Goal: Book appointment/travel/reservation

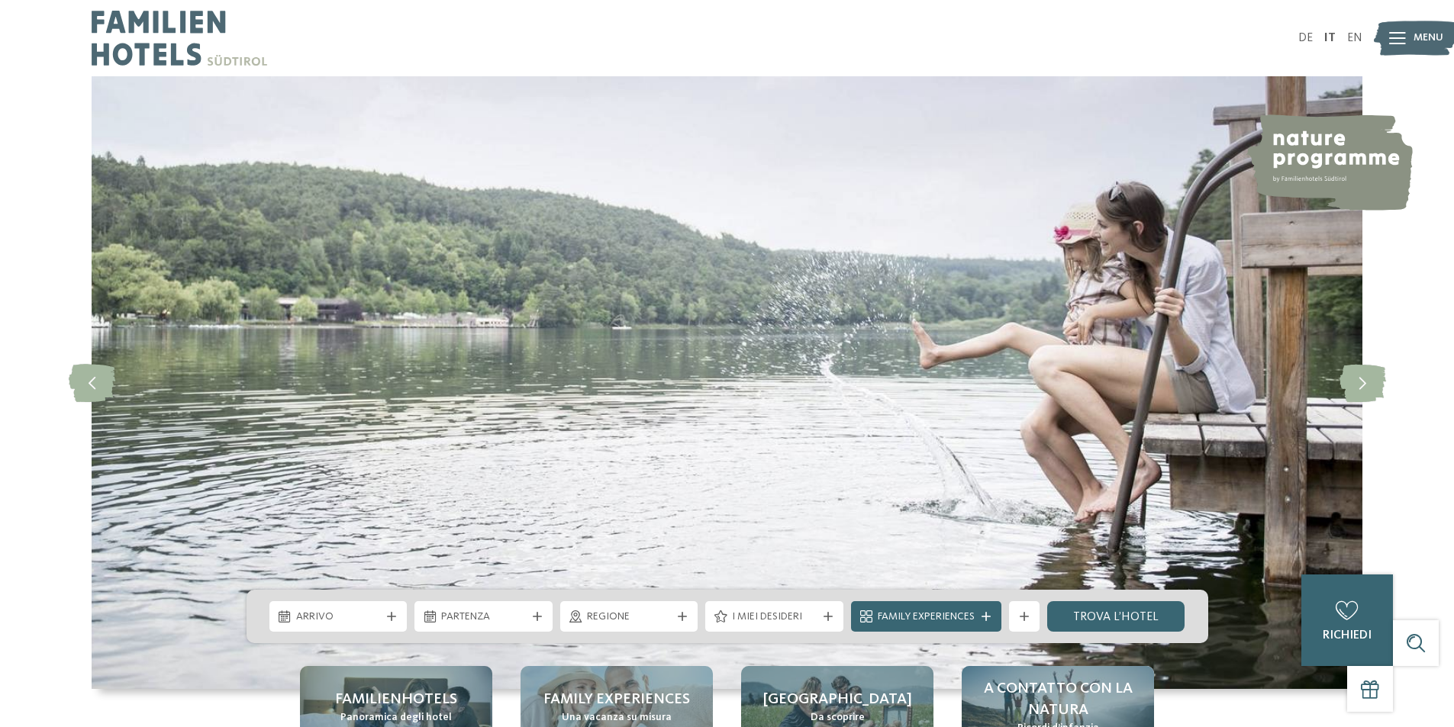
click at [1412, 34] on img at bounding box center [1416, 39] width 84 height 42
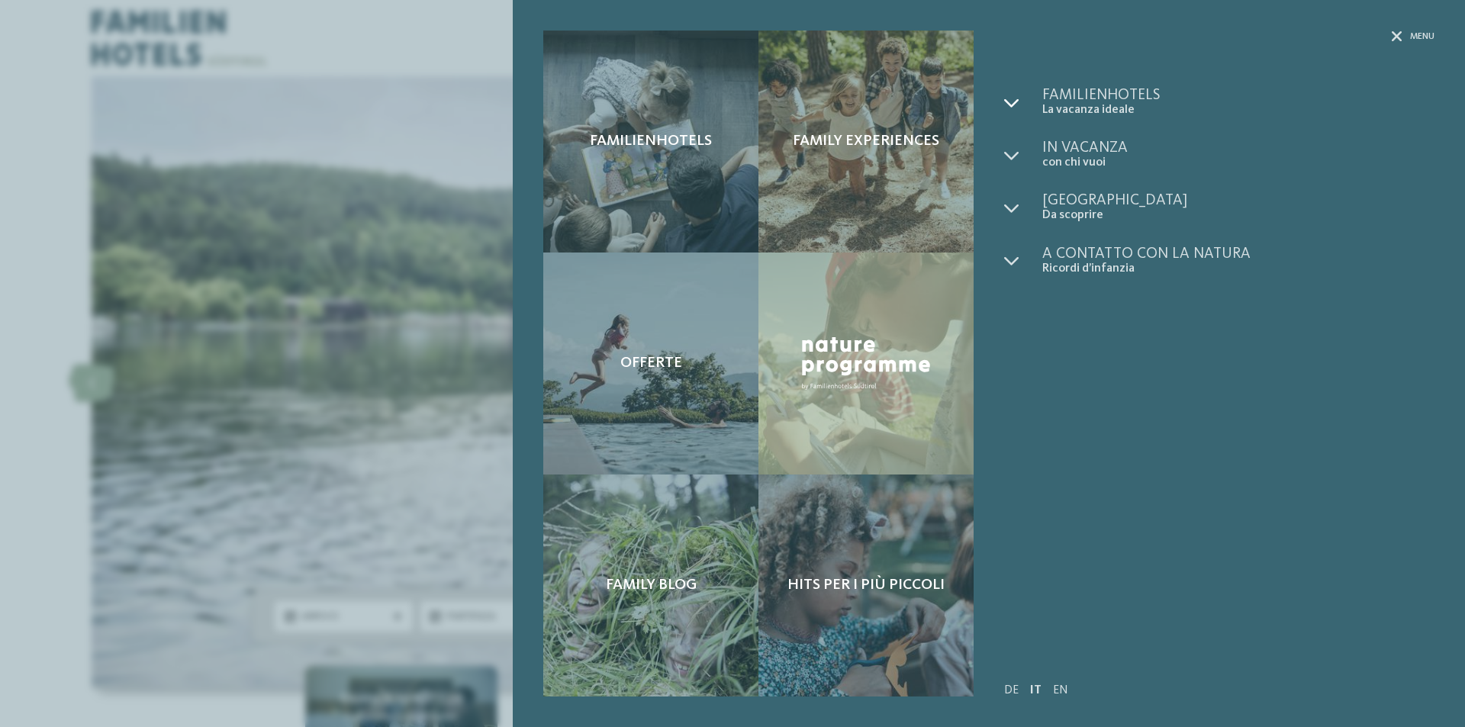
click at [1017, 107] on icon at bounding box center [1011, 102] width 15 height 15
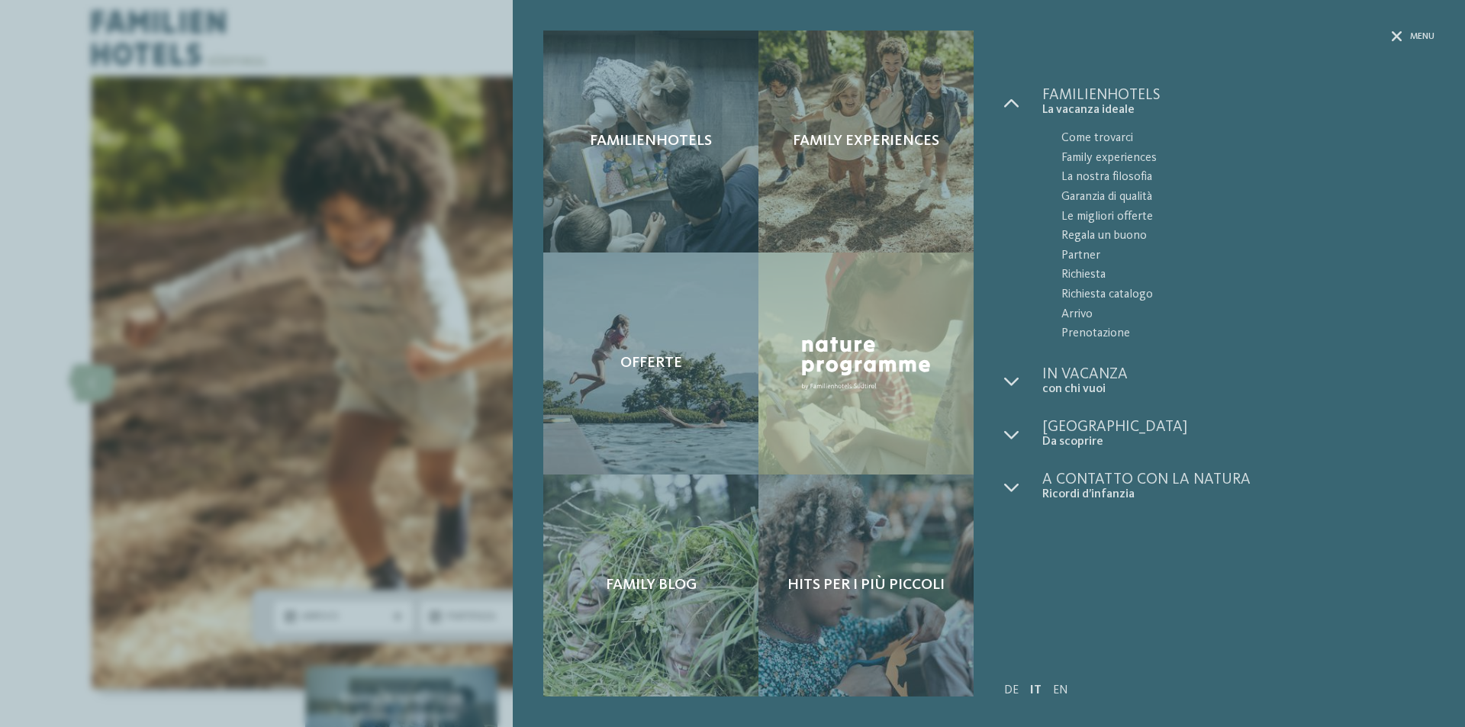
click at [1288, 353] on ul "Familienhotels La vacanza ideale" at bounding box center [1219, 295] width 430 height 414
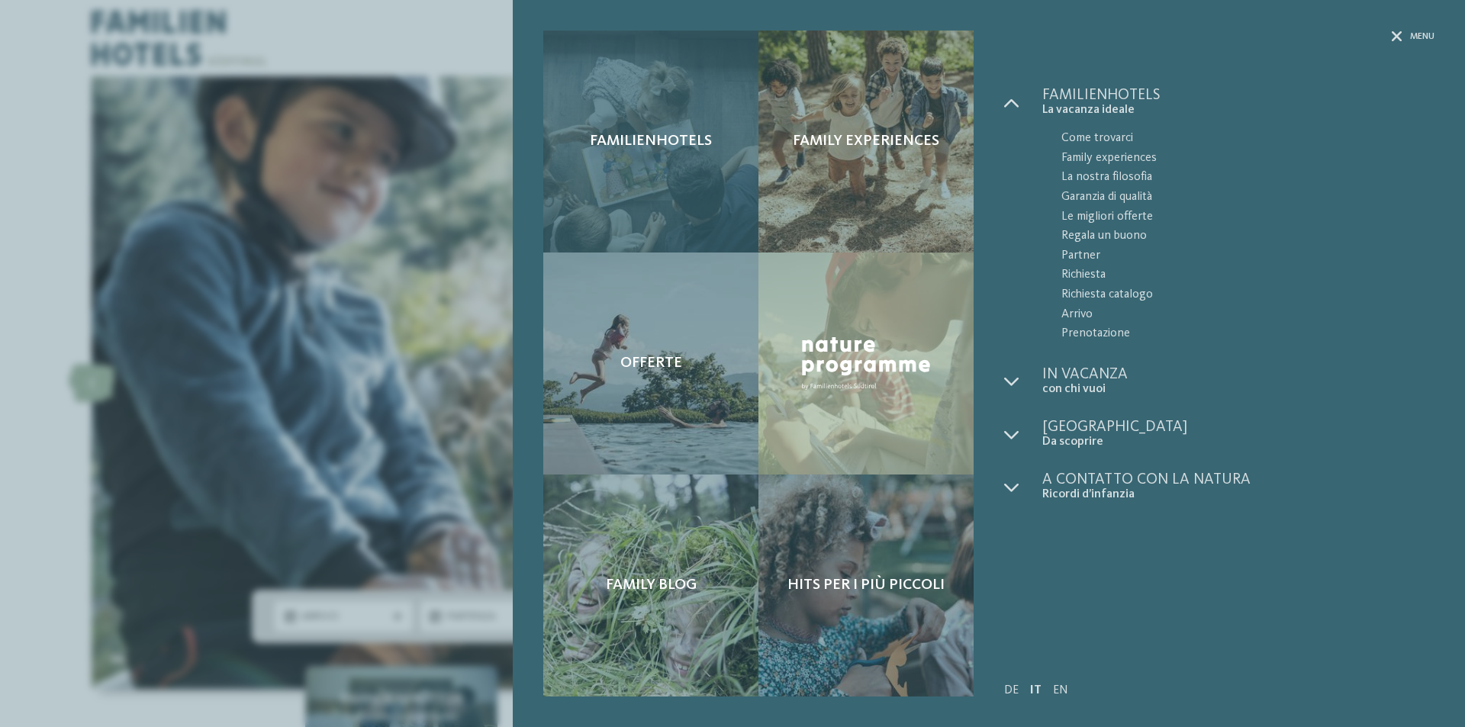
click at [710, 169] on div "Familienhotels" at bounding box center [650, 142] width 215 height 222
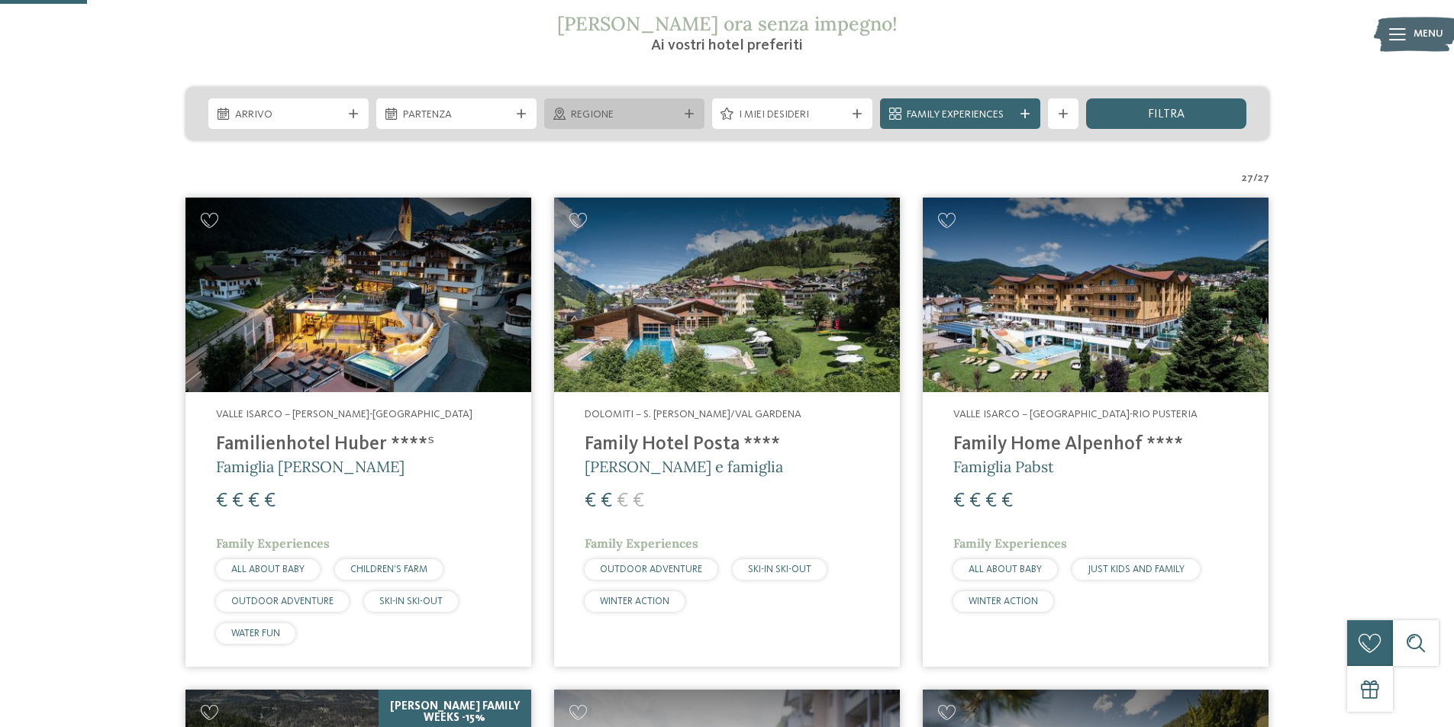
click at [662, 123] on div "Regione" at bounding box center [624, 113] width 160 height 31
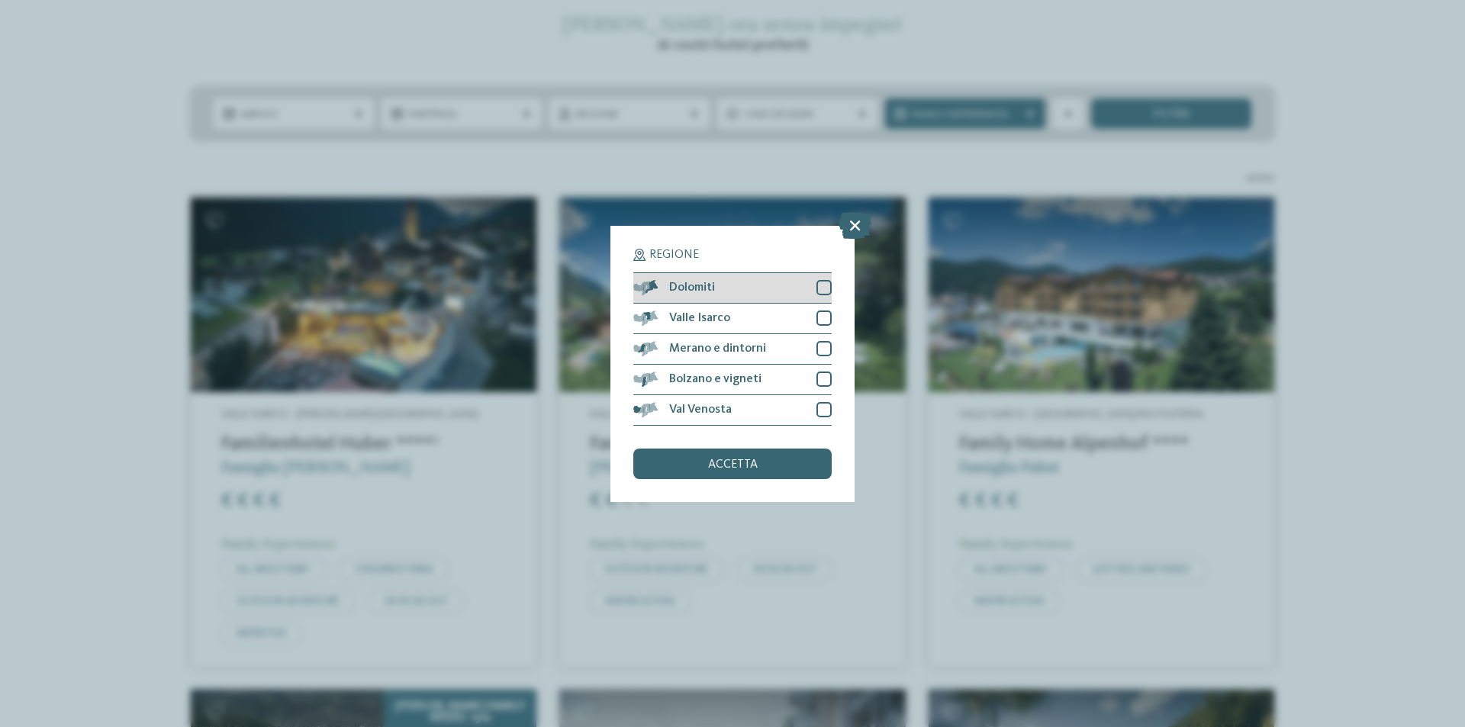
click at [824, 287] on div at bounding box center [824, 287] width 15 height 15
click at [822, 318] on div at bounding box center [824, 318] width 15 height 15
drag, startPoint x: 829, startPoint y: 344, endPoint x: 829, endPoint y: 359, distance: 14.5
click at [829, 345] on div at bounding box center [824, 348] width 15 height 15
click at [827, 385] on div at bounding box center [824, 379] width 15 height 15
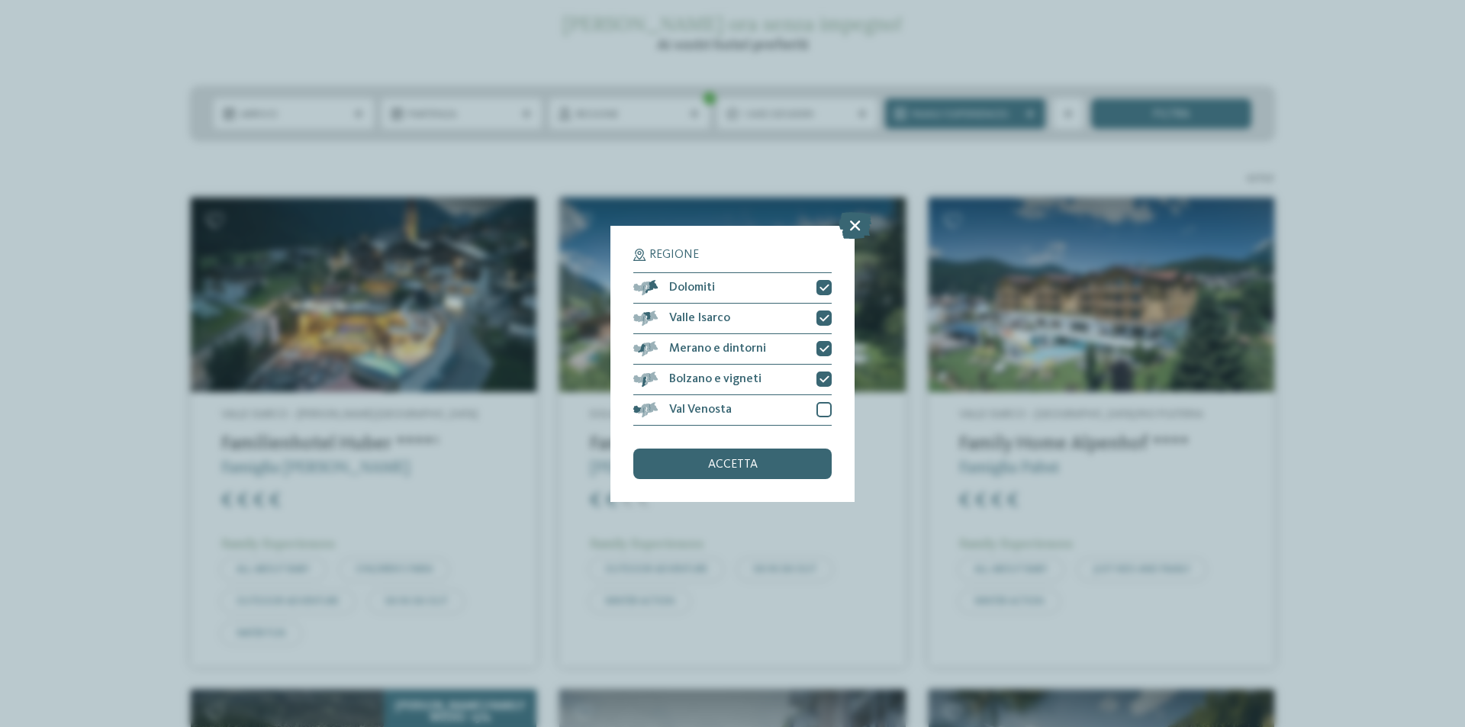
drag, startPoint x: 827, startPoint y: 411, endPoint x: 811, endPoint y: 438, distance: 31.8
click at [827, 412] on div at bounding box center [824, 409] width 15 height 15
click at [797, 454] on div "accetta" at bounding box center [732, 464] width 198 height 31
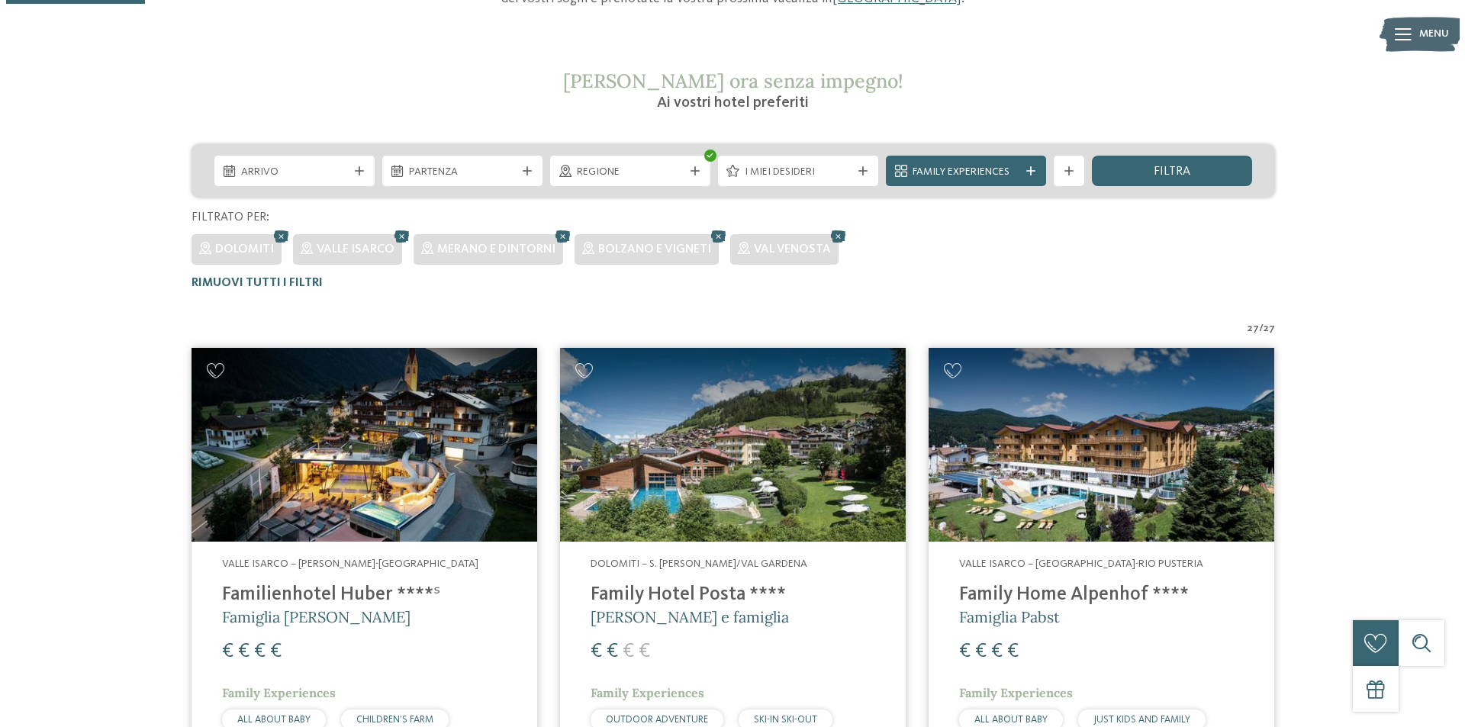
scroll to position [43, 0]
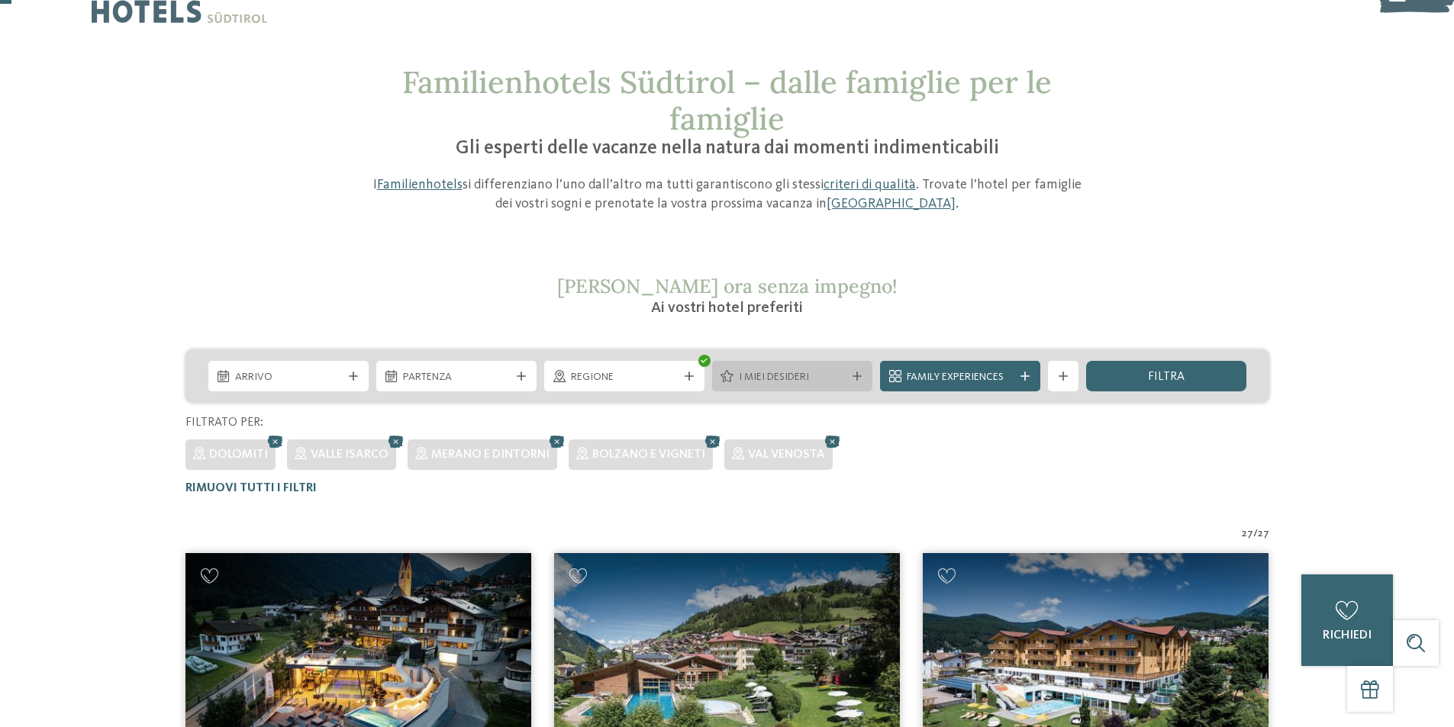
click at [789, 372] on span "I miei desideri" at bounding box center [792, 377] width 107 height 15
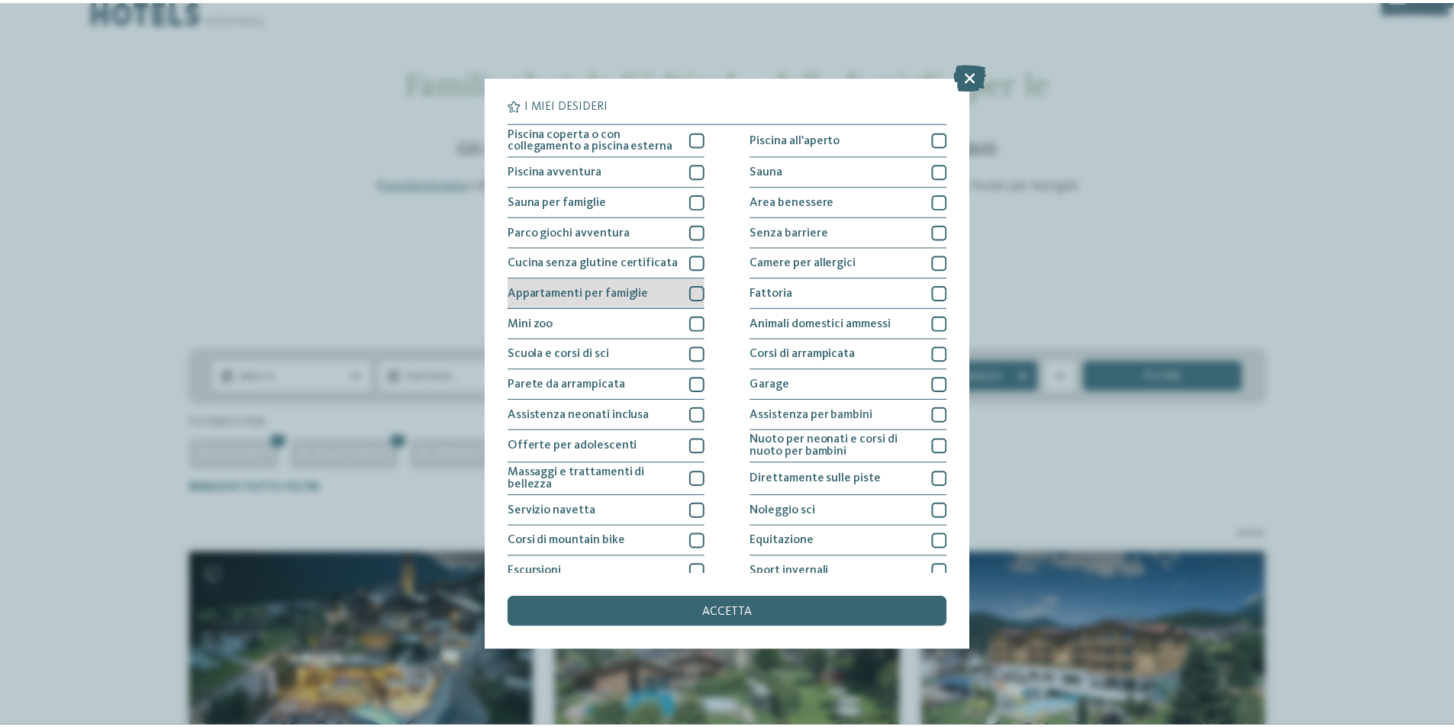
scroll to position [0, 0]
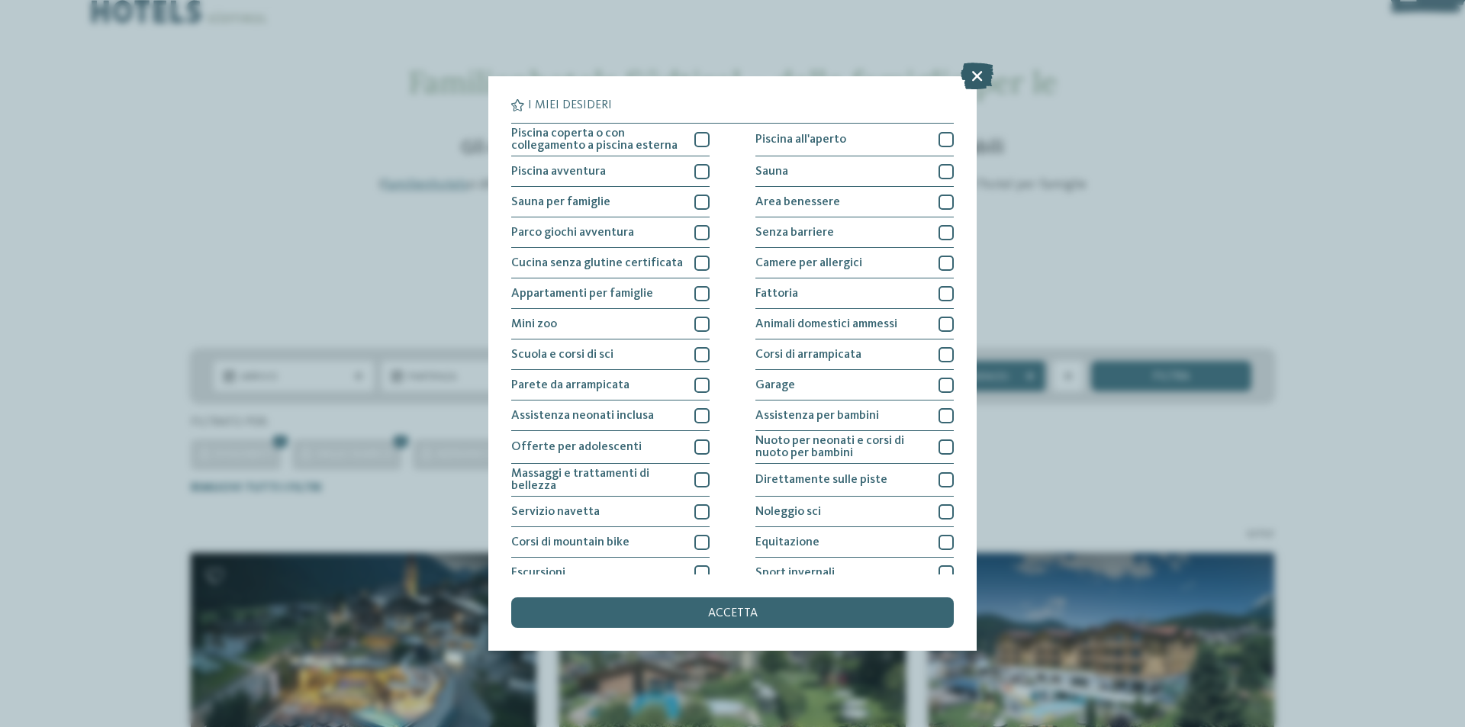
click at [982, 68] on icon at bounding box center [977, 76] width 33 height 27
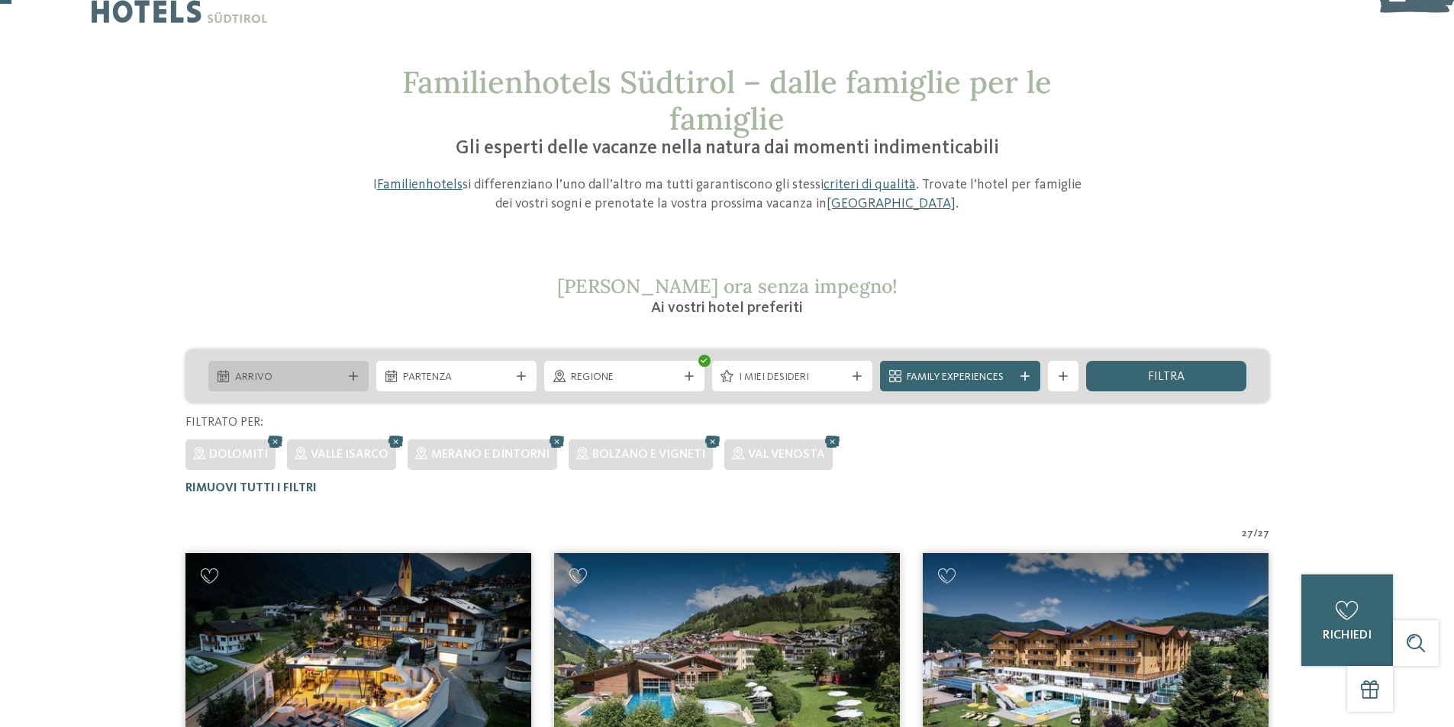
click at [296, 365] on div "Arrivo" at bounding box center [288, 376] width 160 height 31
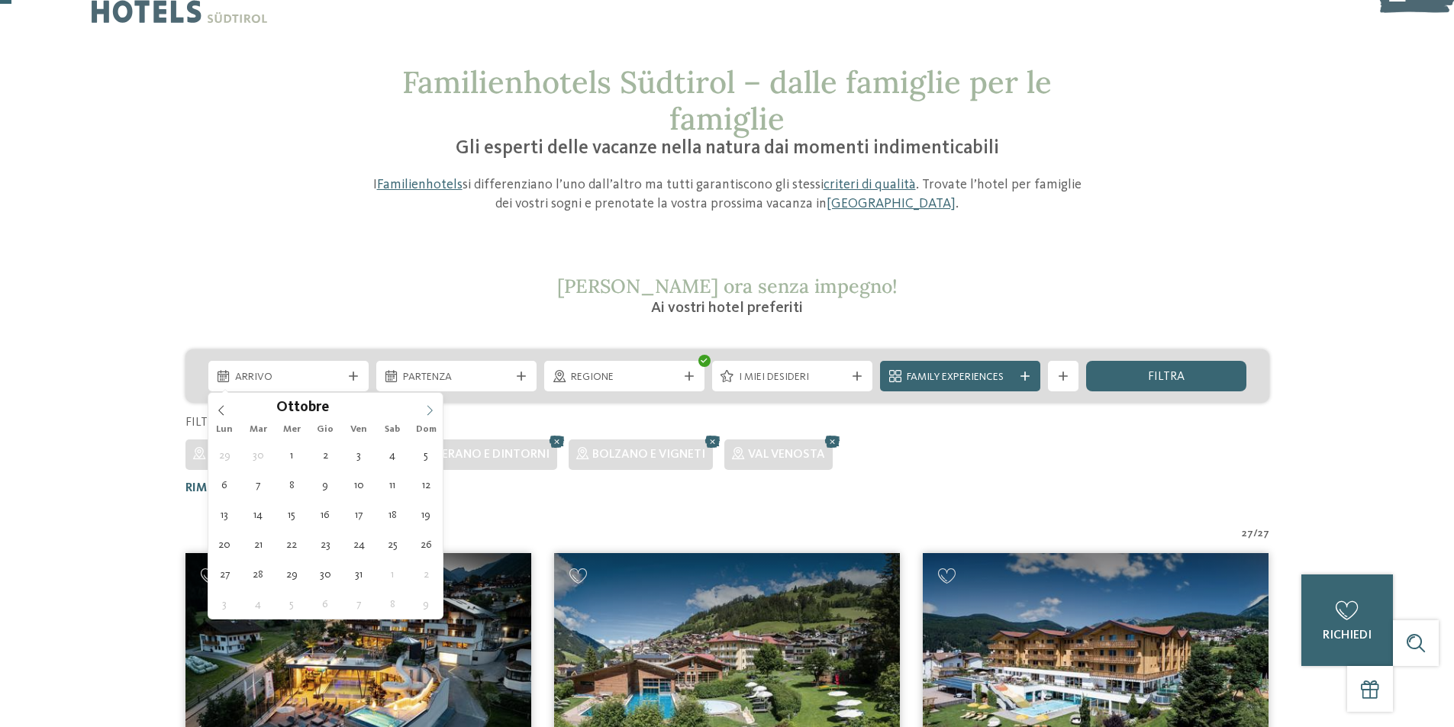
click at [430, 414] on icon at bounding box center [429, 410] width 11 height 11
type div "05.10.2025"
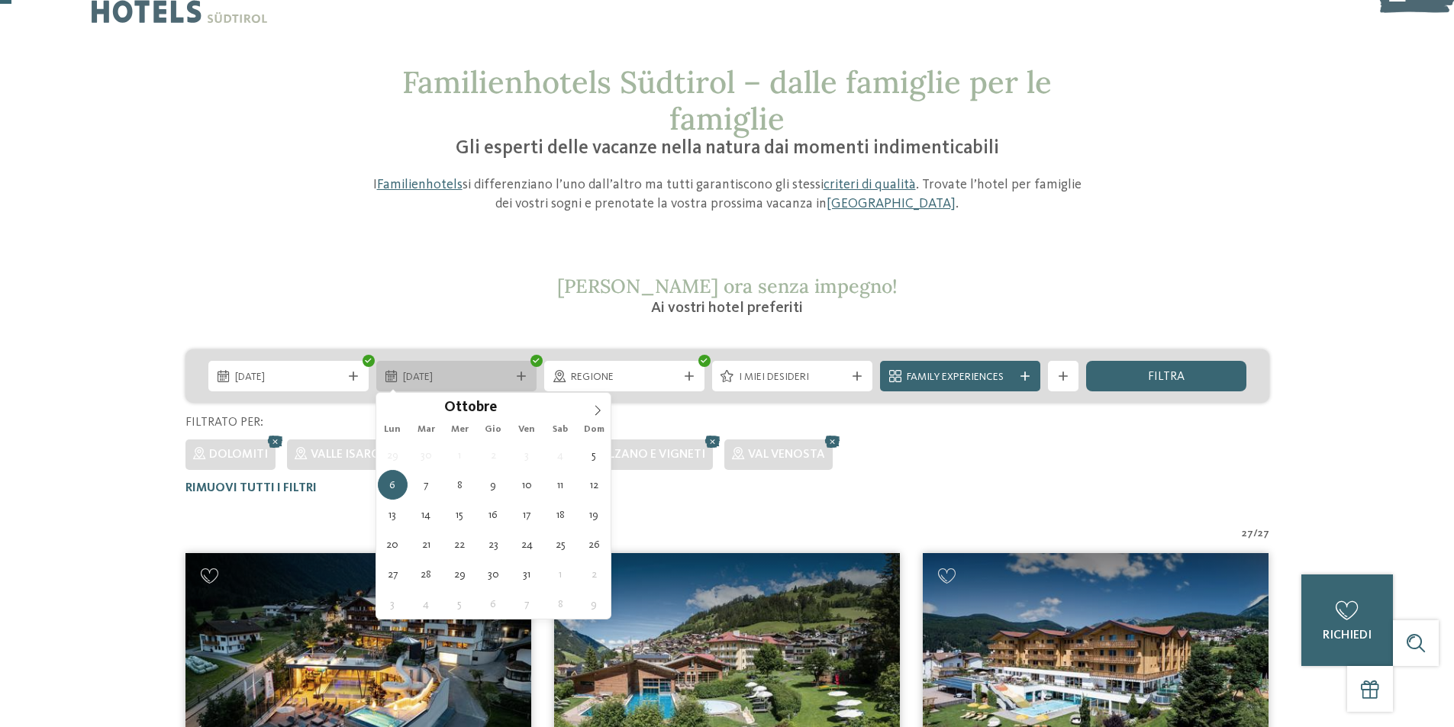
click at [465, 380] on span "06.10.2025" at bounding box center [456, 377] width 107 height 15
type div "09.10.2025"
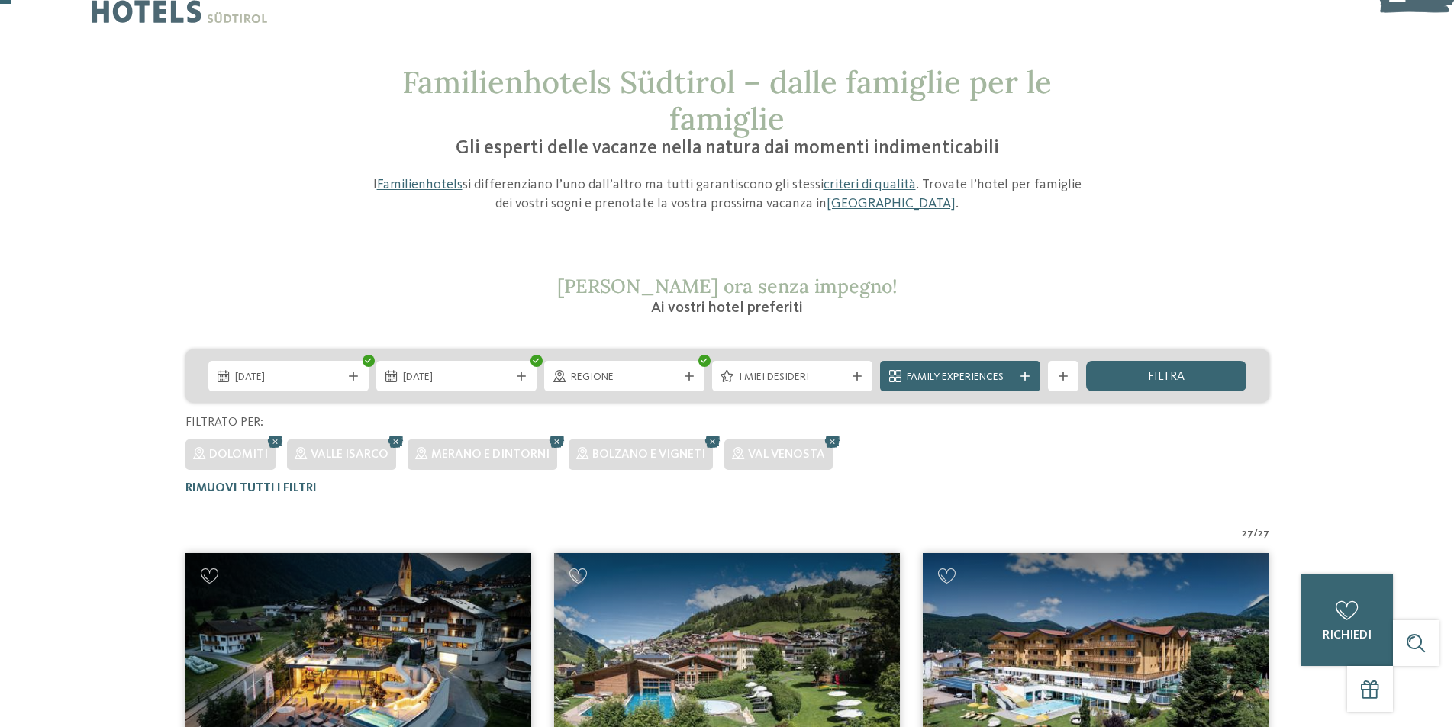
click at [1025, 370] on div "Family Experiences" at bounding box center [960, 376] width 160 height 31
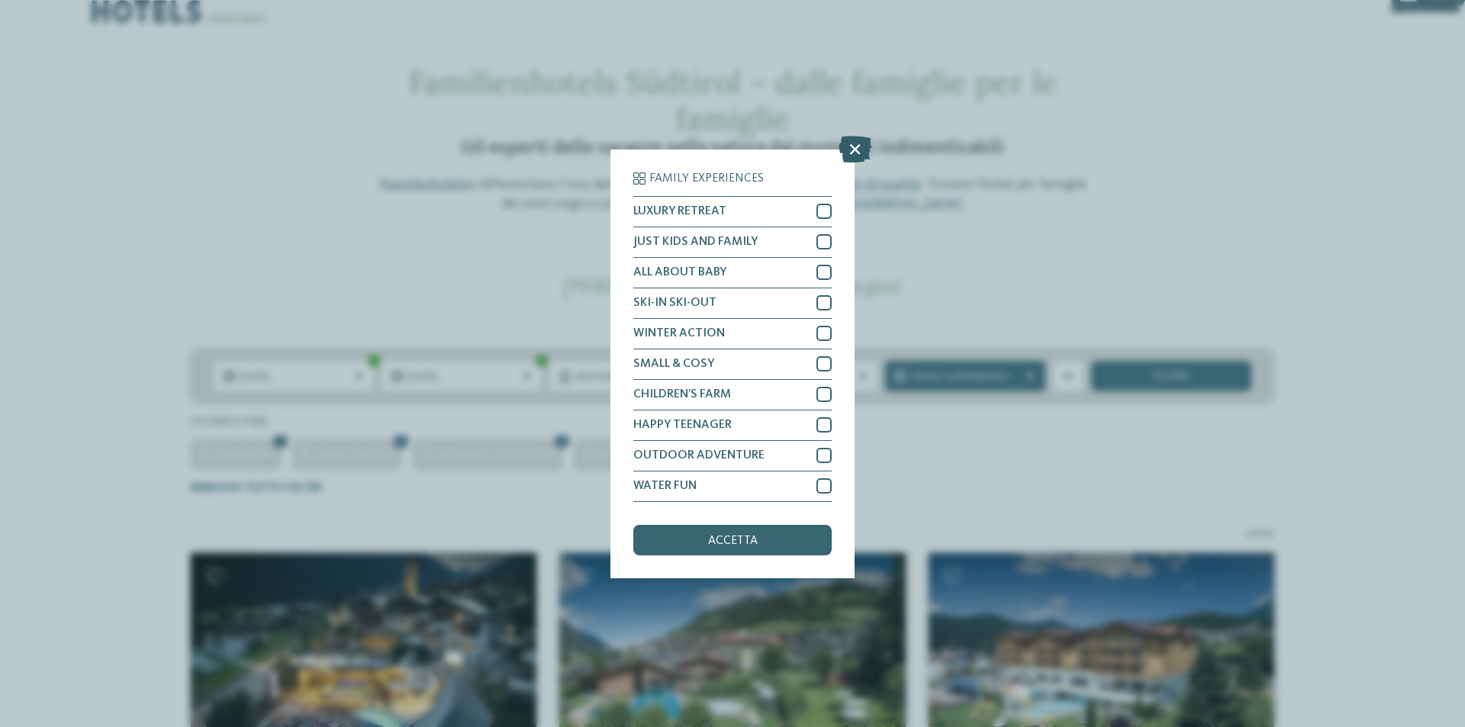
click at [855, 150] on icon at bounding box center [855, 148] width 33 height 27
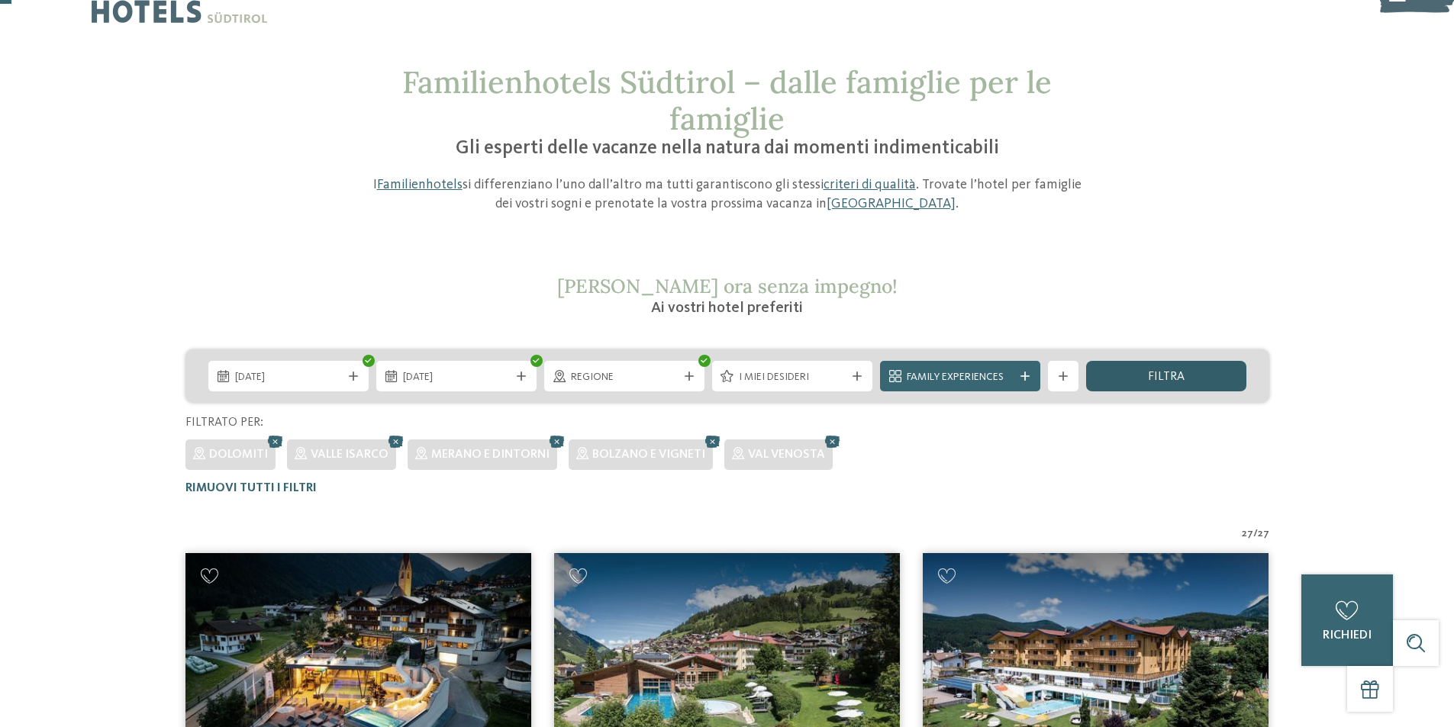
click at [1191, 371] on div "filtra" at bounding box center [1166, 376] width 160 height 31
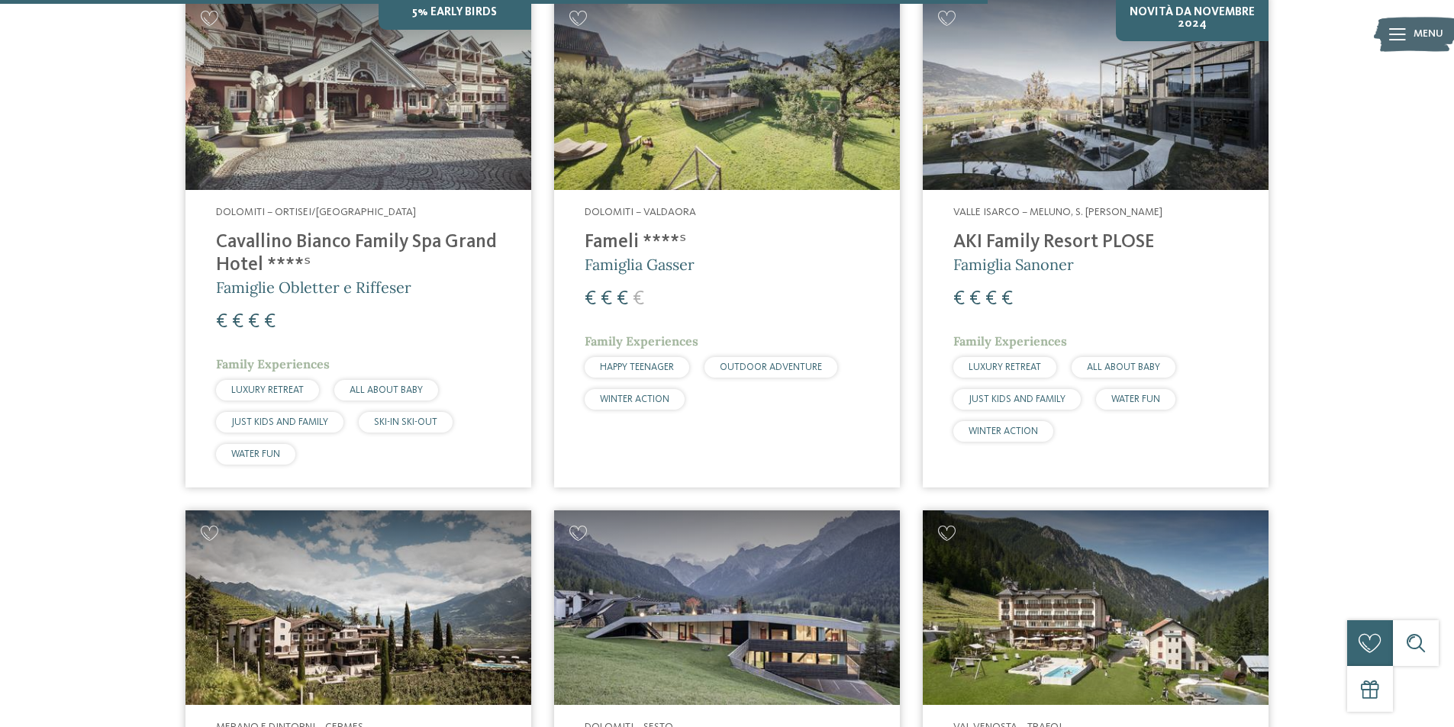
scroll to position [2485, 0]
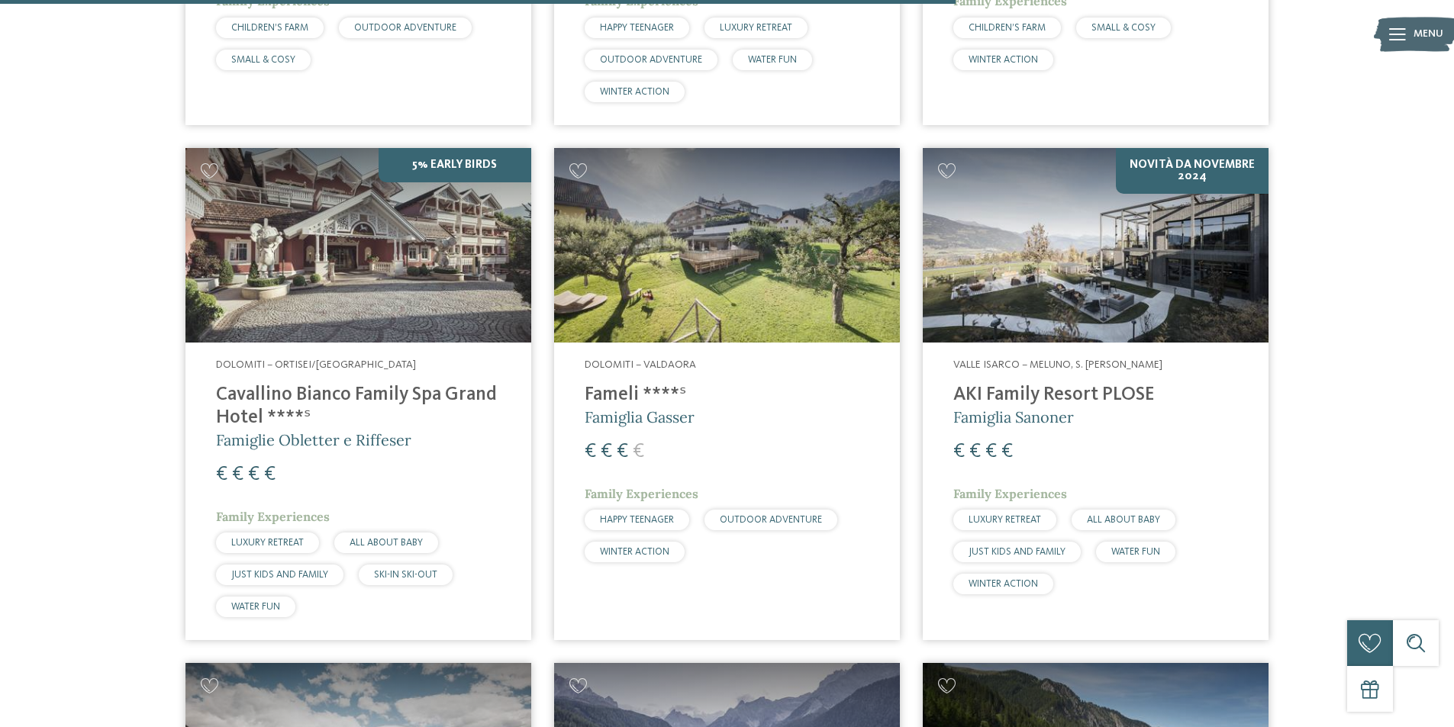
click at [400, 257] on img at bounding box center [358, 245] width 346 height 195
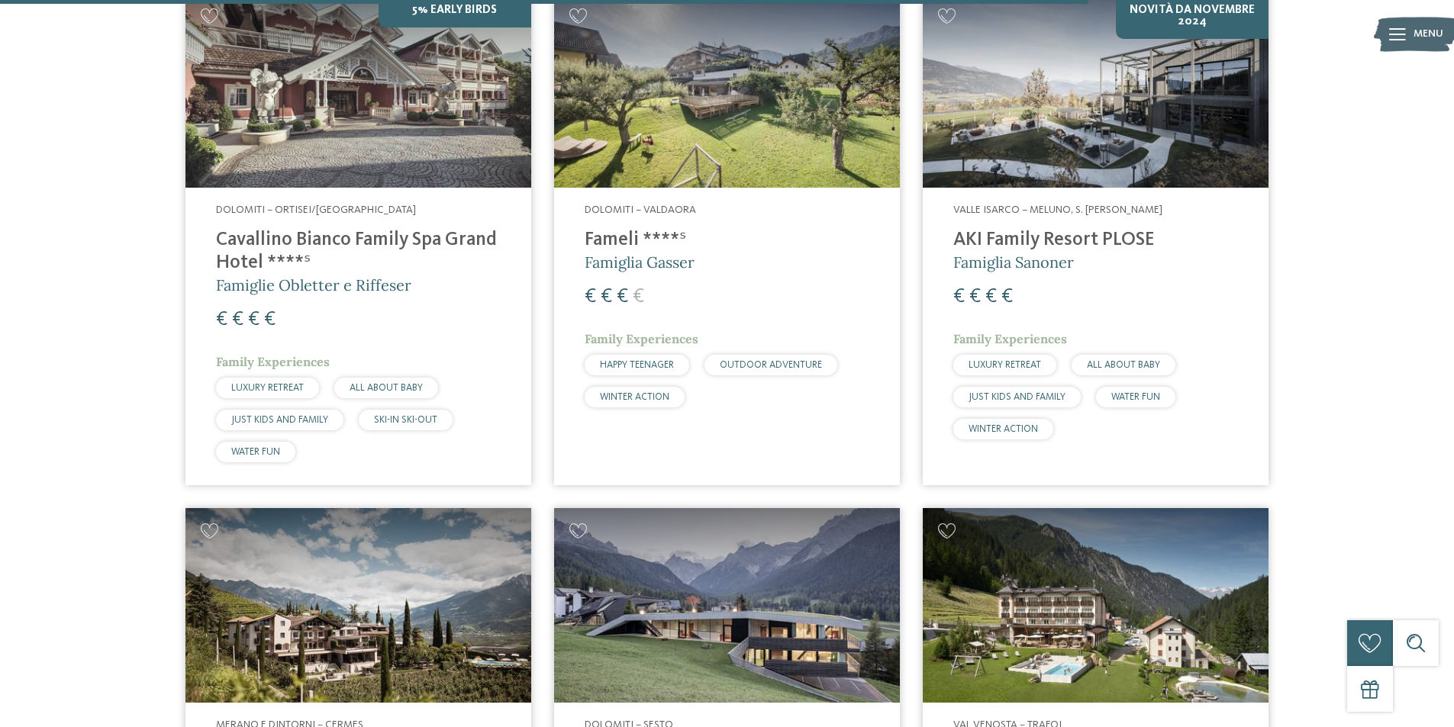
scroll to position [2638, 0]
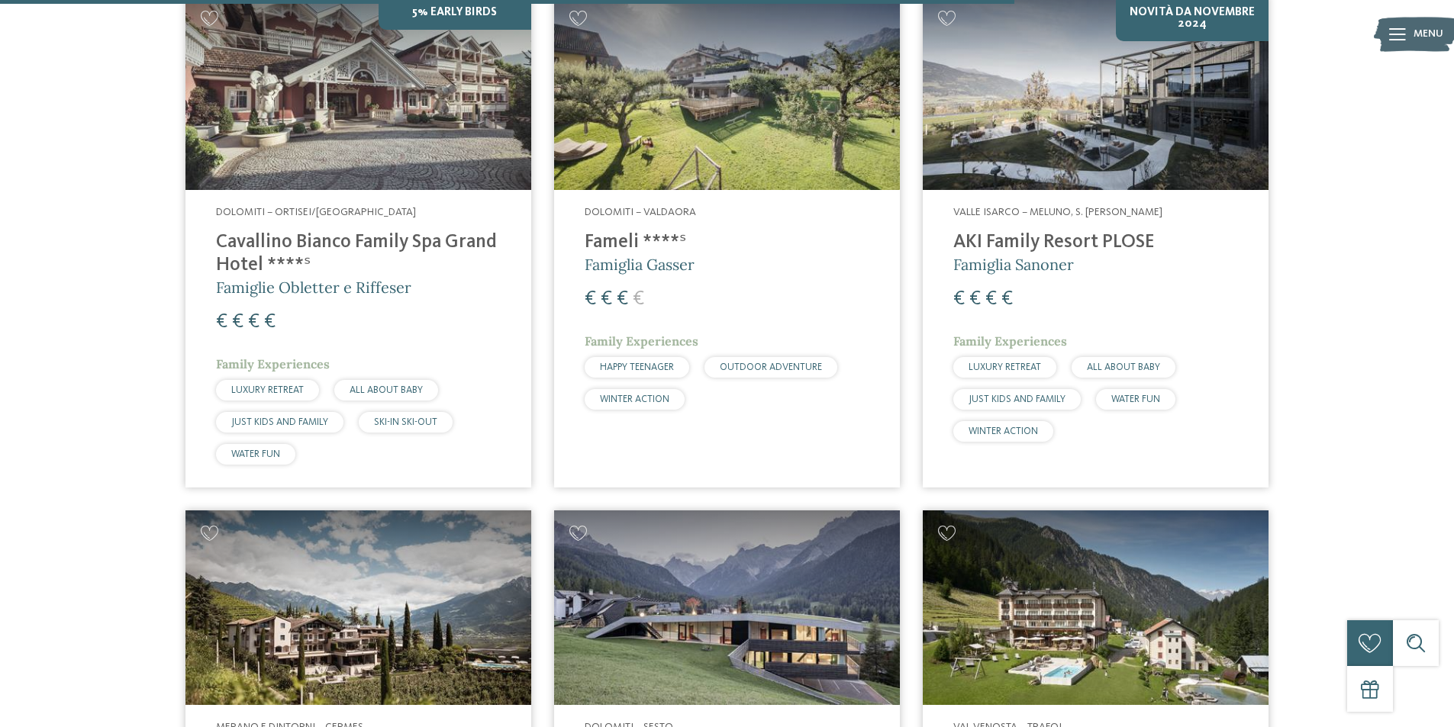
click at [1087, 141] on img at bounding box center [1096, 92] width 346 height 195
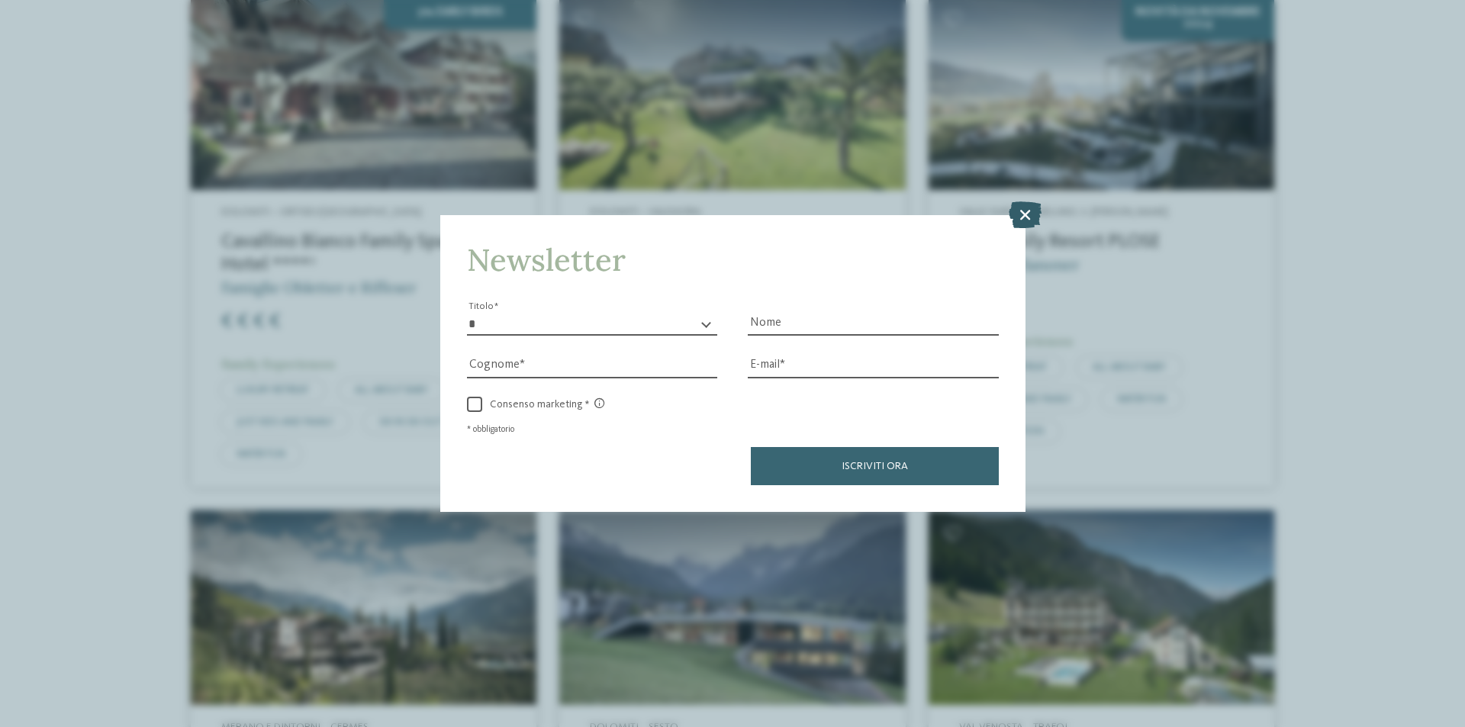
click at [1027, 209] on icon at bounding box center [1025, 214] width 33 height 27
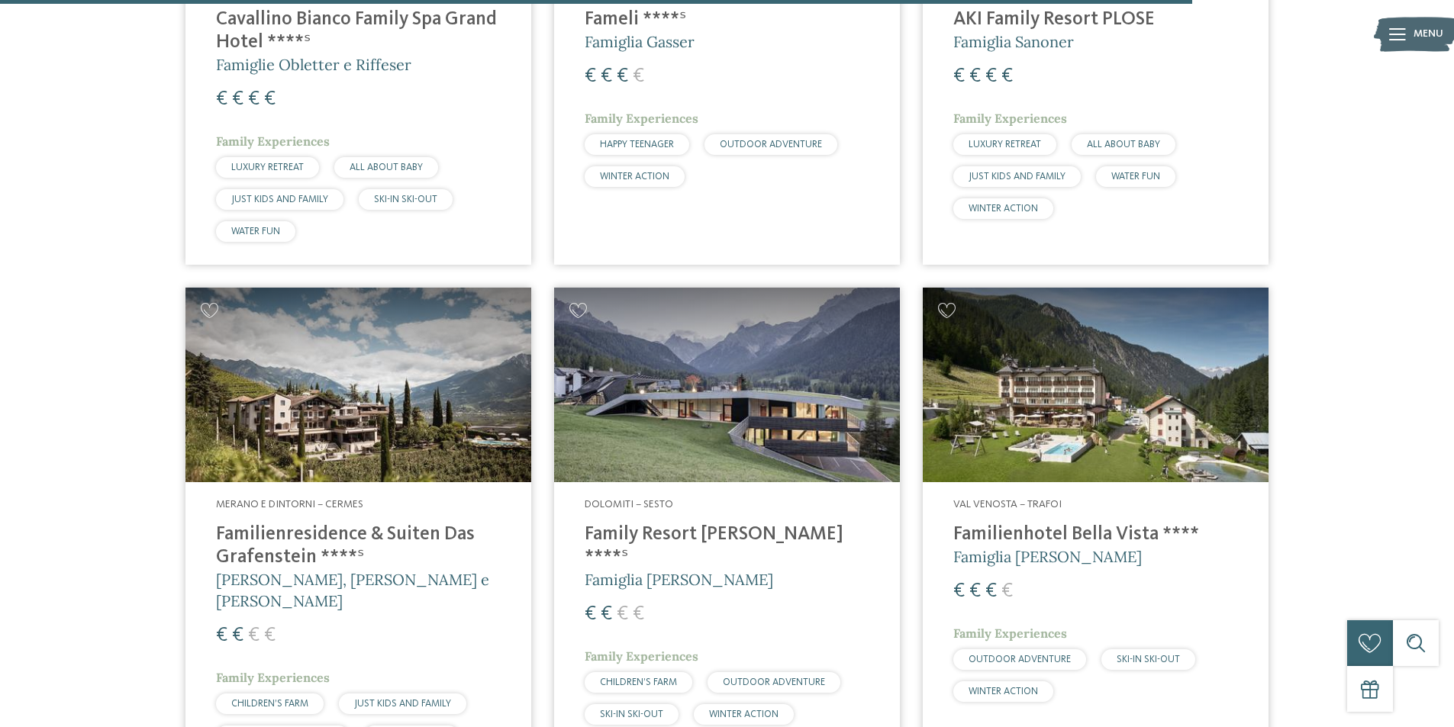
scroll to position [2790, 0]
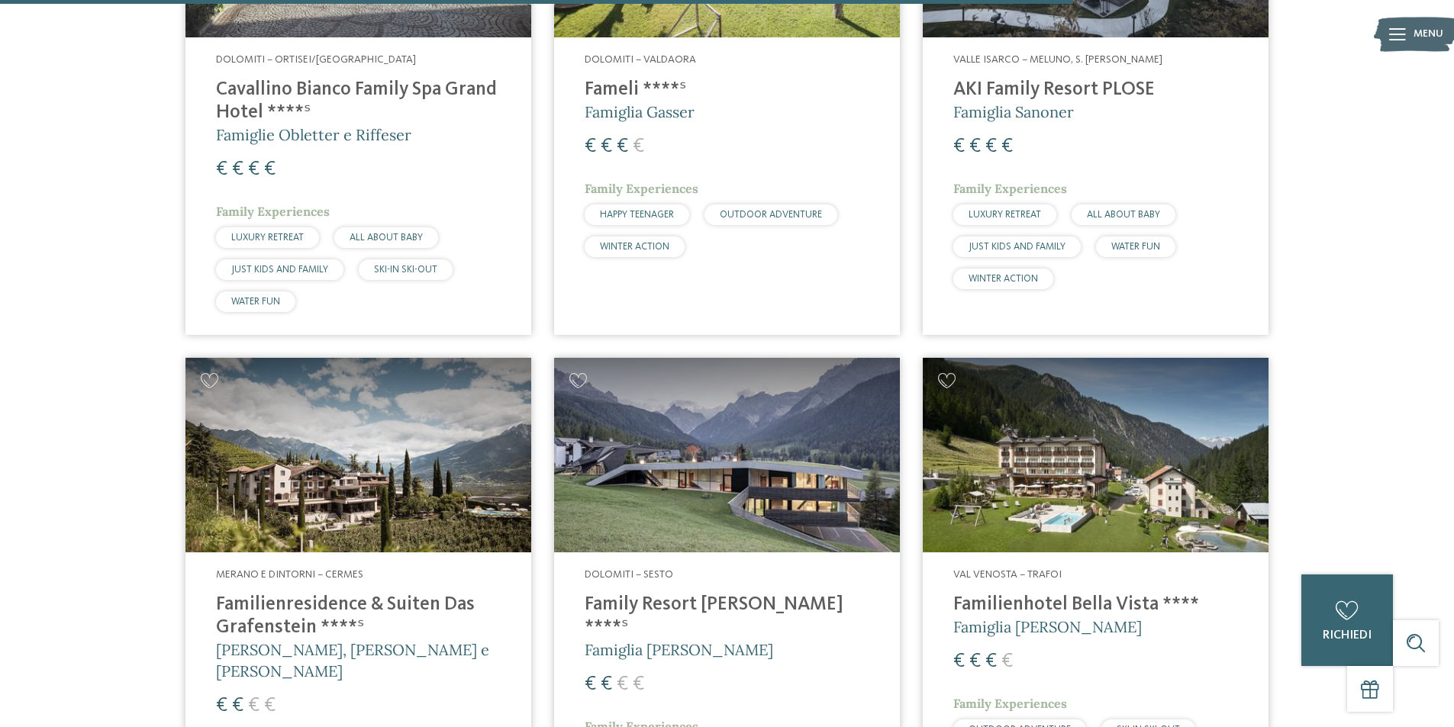
click at [736, 399] on img at bounding box center [727, 455] width 346 height 195
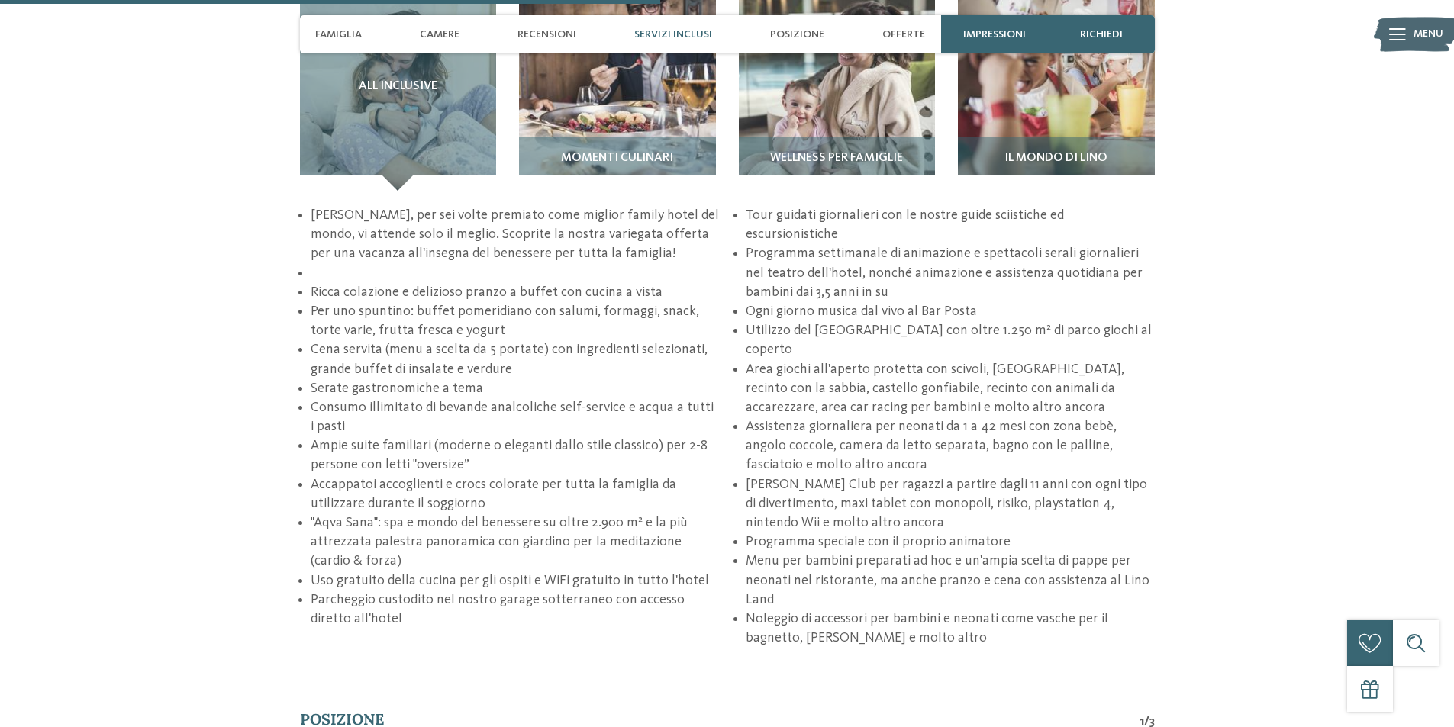
scroll to position [2442, 0]
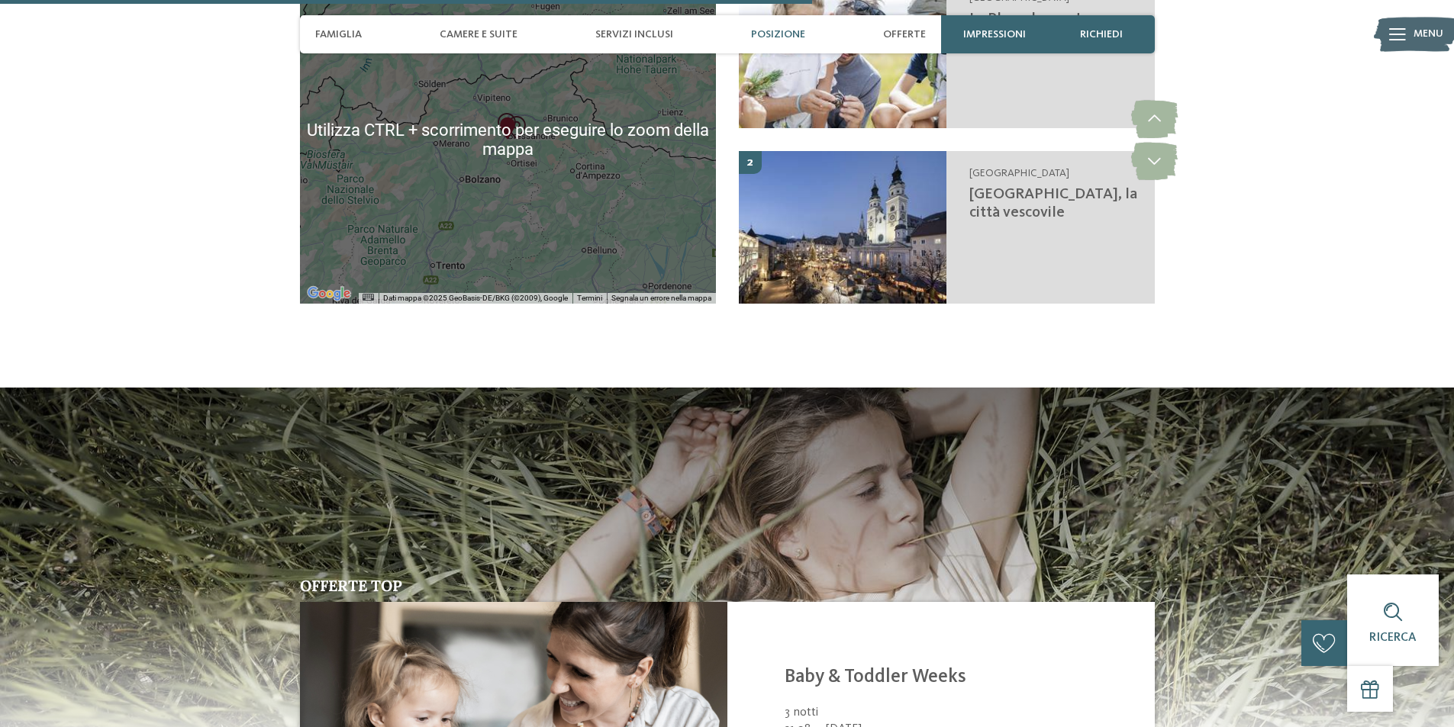
scroll to position [3129, 0]
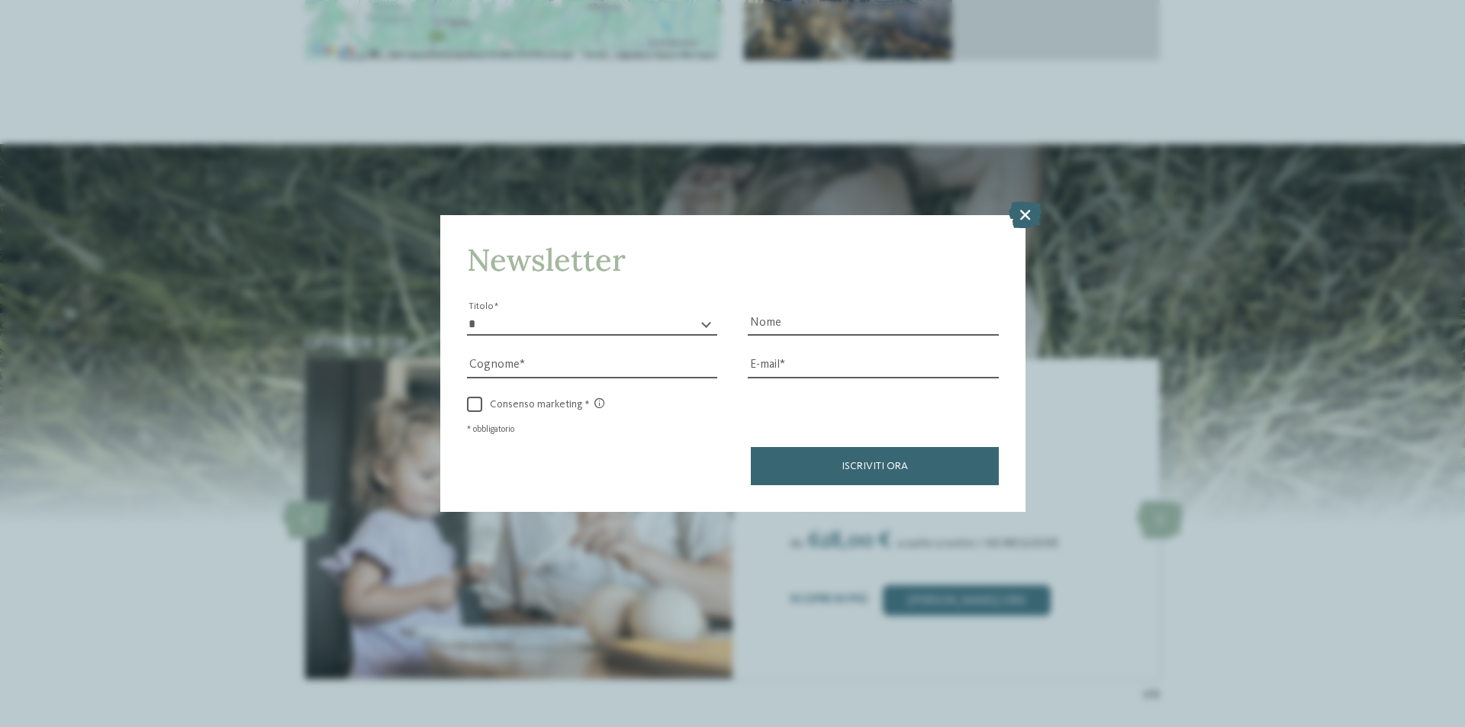
drag, startPoint x: 1032, startPoint y: 213, endPoint x: 959, endPoint y: 263, distance: 87.9
click at [1031, 211] on icon at bounding box center [1025, 214] width 33 height 27
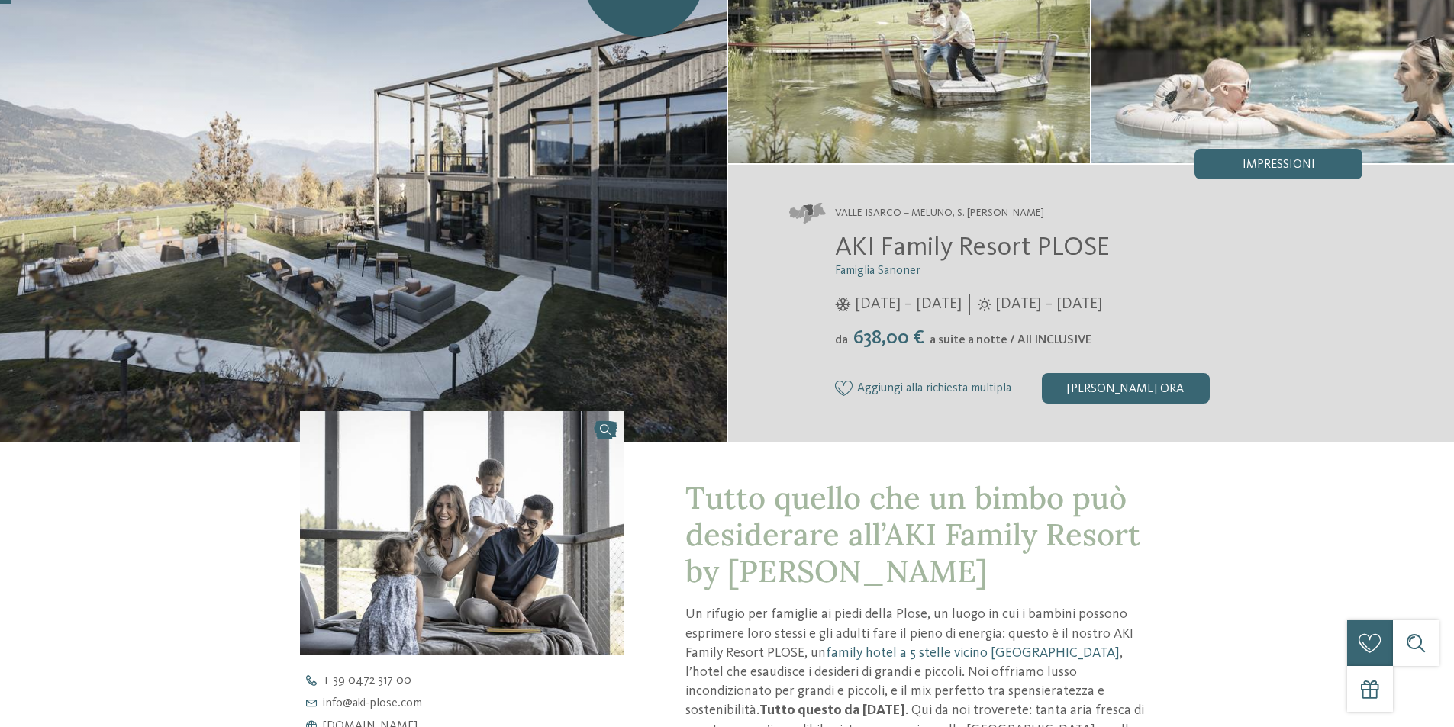
scroll to position [305, 0]
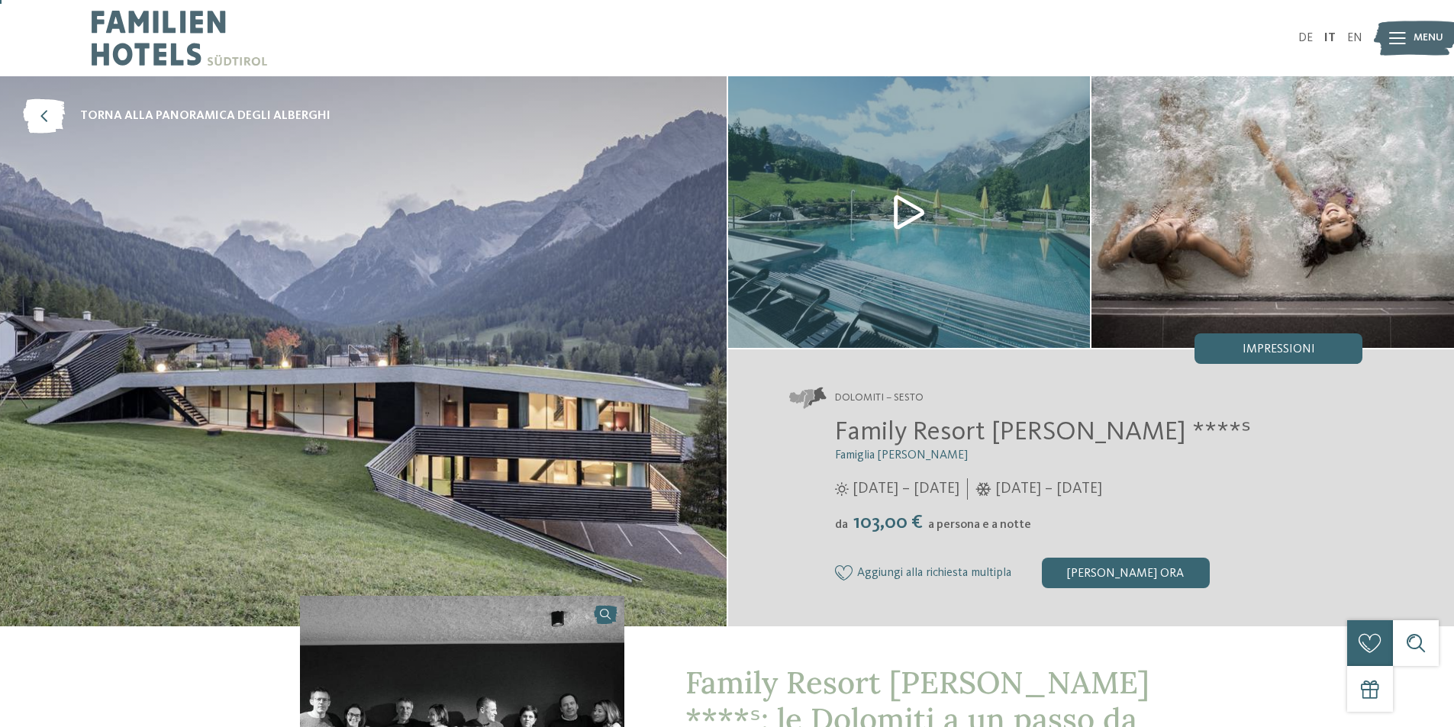
scroll to position [305, 0]
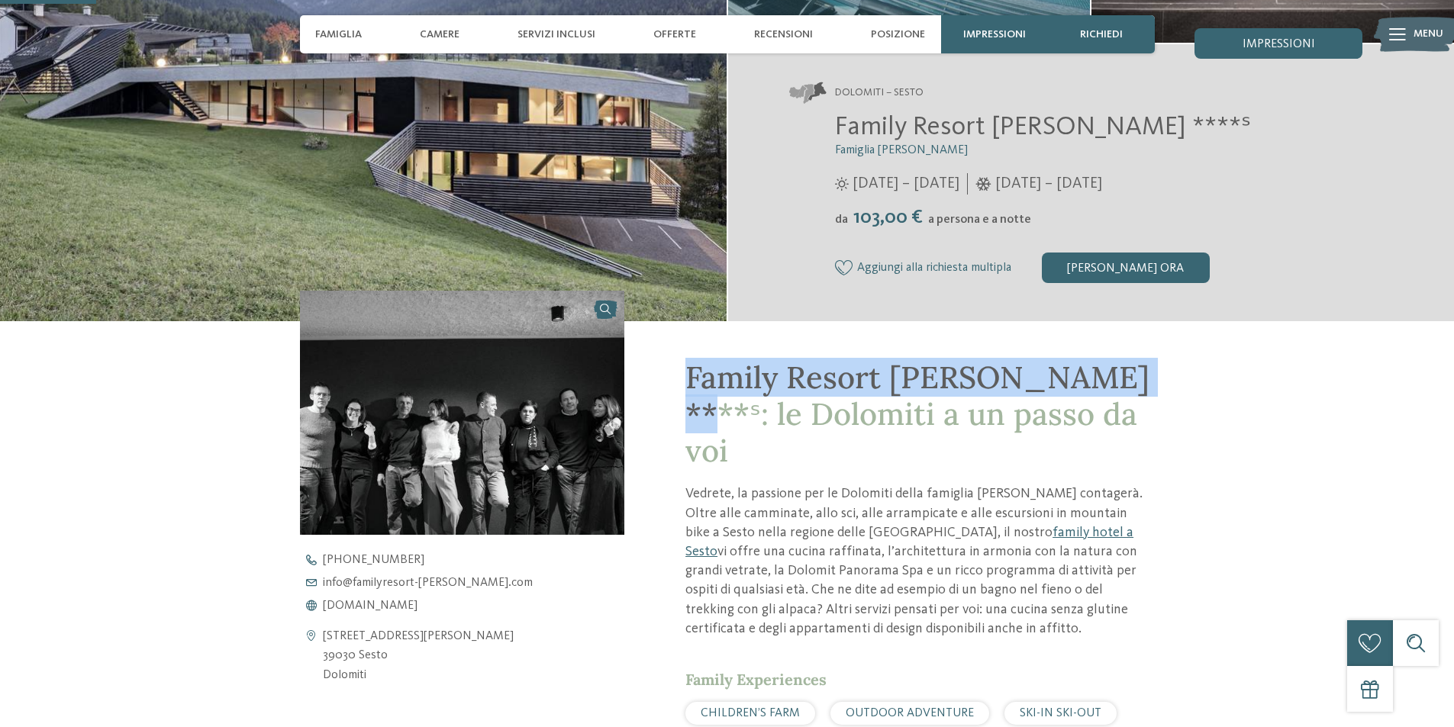
drag, startPoint x: 688, startPoint y: 369, endPoint x: 1116, endPoint y: 379, distance: 427.6
click at [1118, 381] on h1 "Family Resort [PERSON_NAME] ****ˢ: le Dolomiti a un passo da voi" at bounding box center [919, 414] width 469 height 110
copy span "Family Resort [PERSON_NAME] ****ˢ: le"
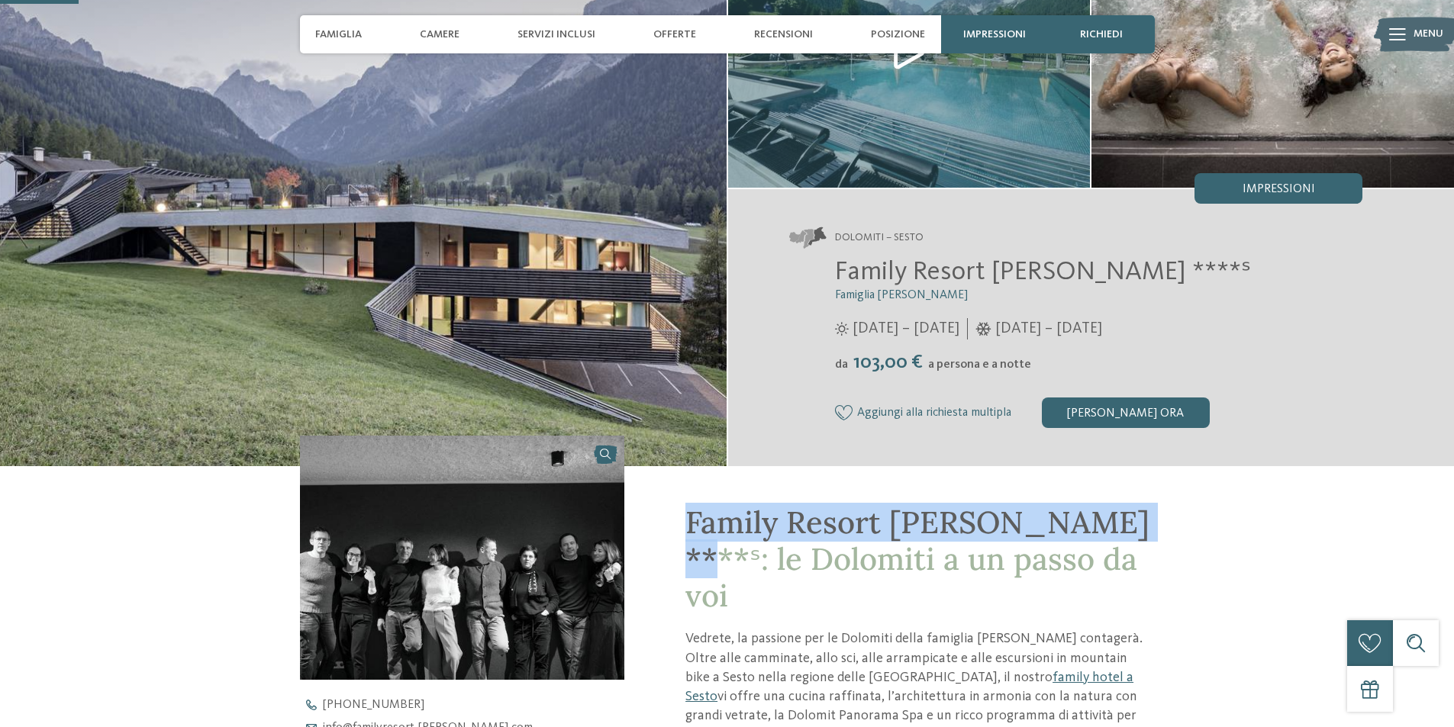
scroll to position [0, 0]
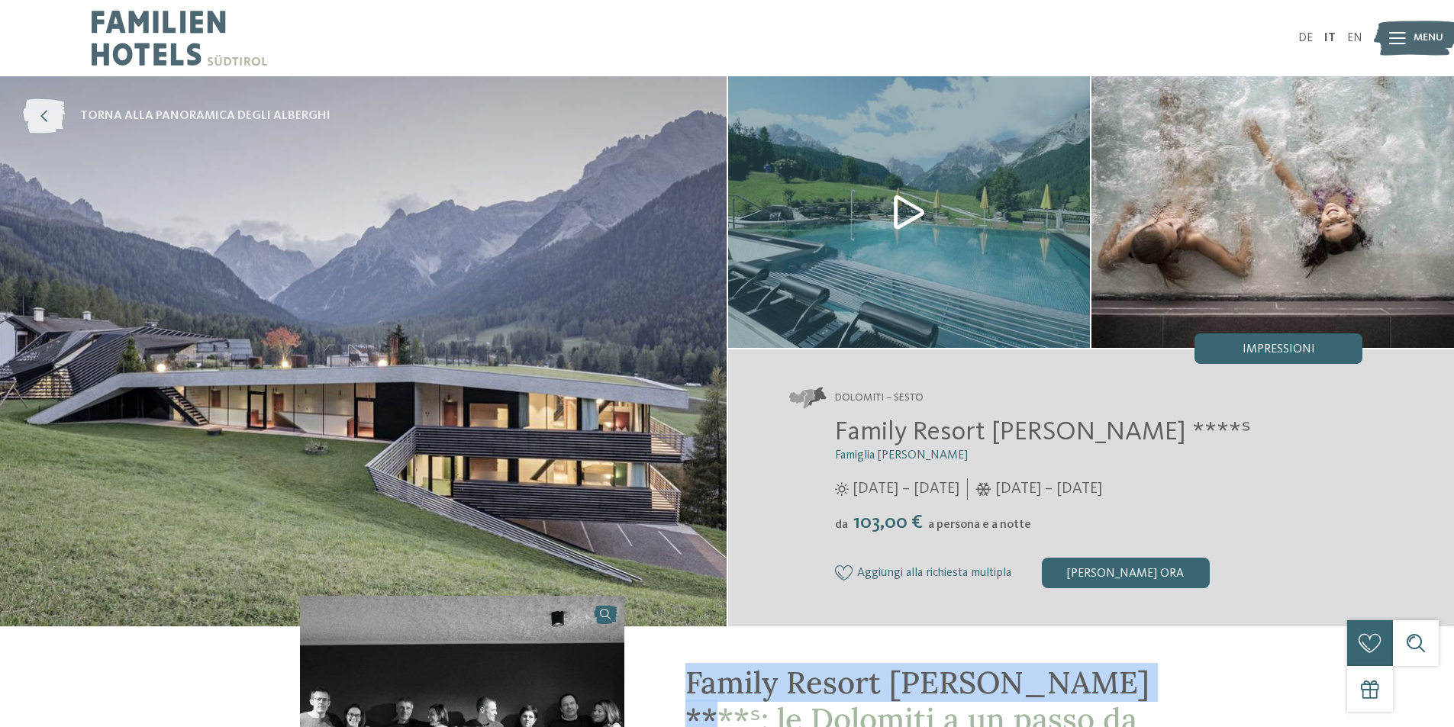
click at [46, 103] on icon at bounding box center [44, 116] width 42 height 34
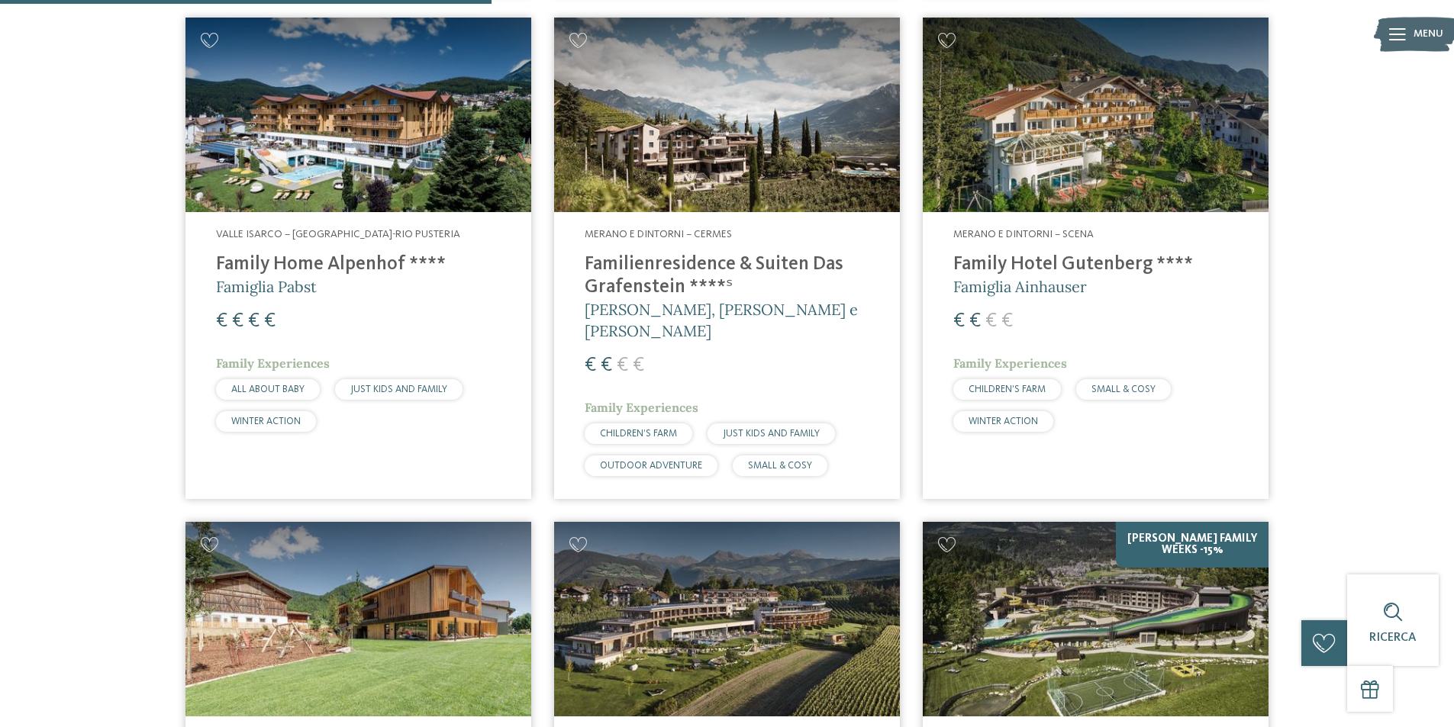
scroll to position [1264, 0]
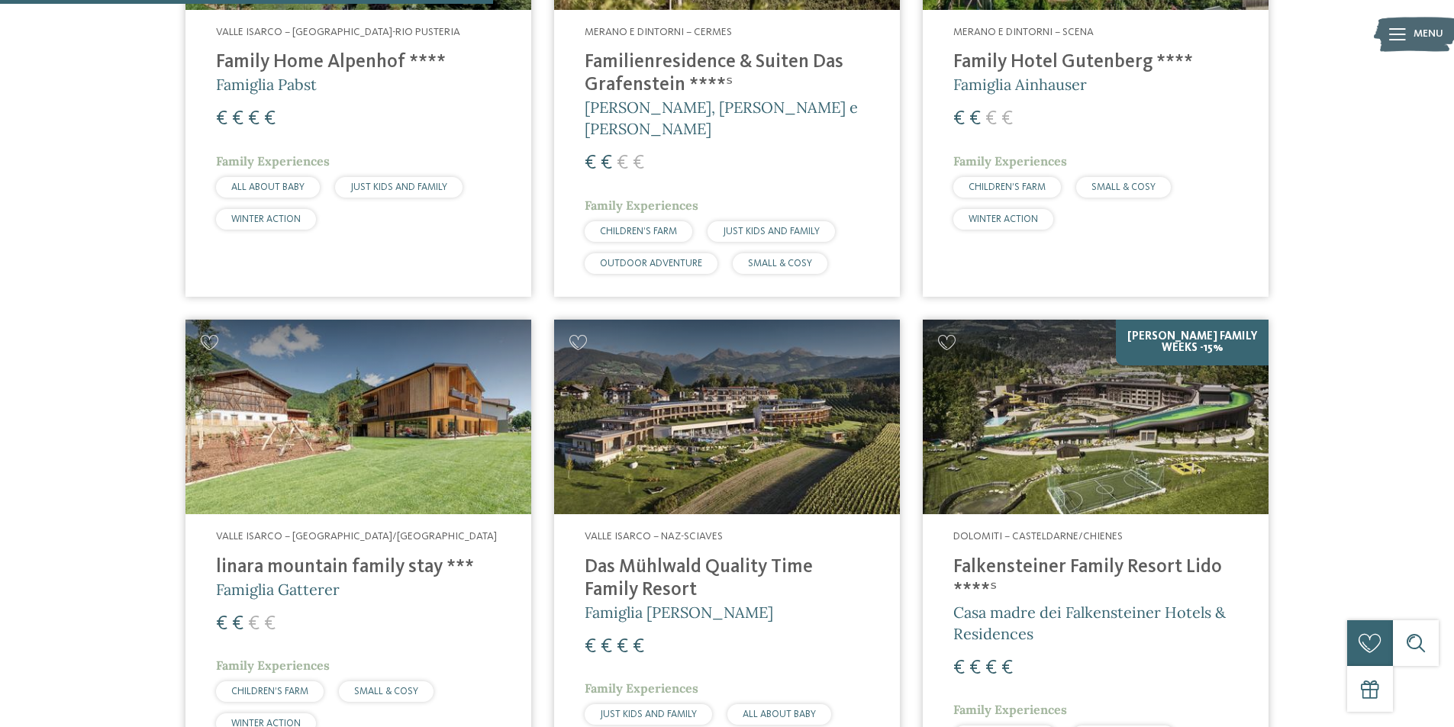
click at [1100, 463] on img at bounding box center [1096, 417] width 346 height 195
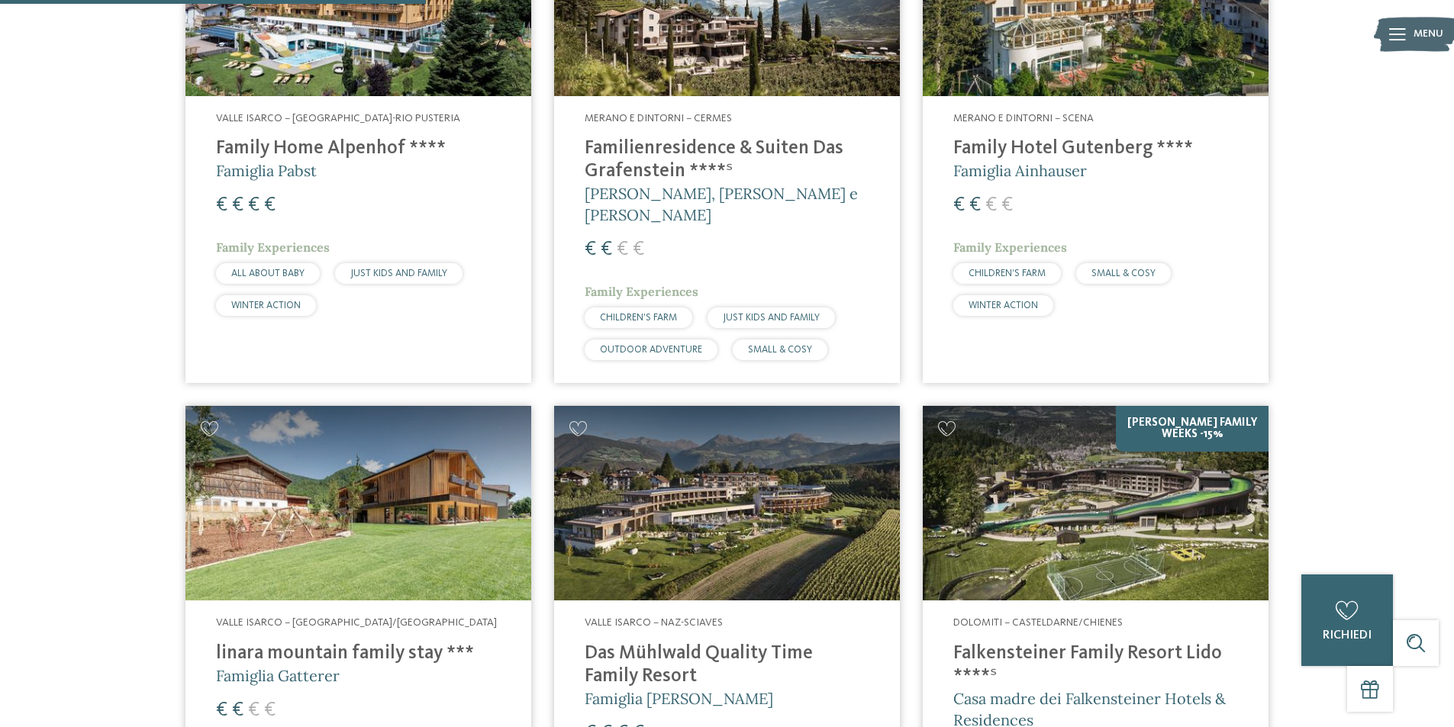
scroll to position [1417, 0]
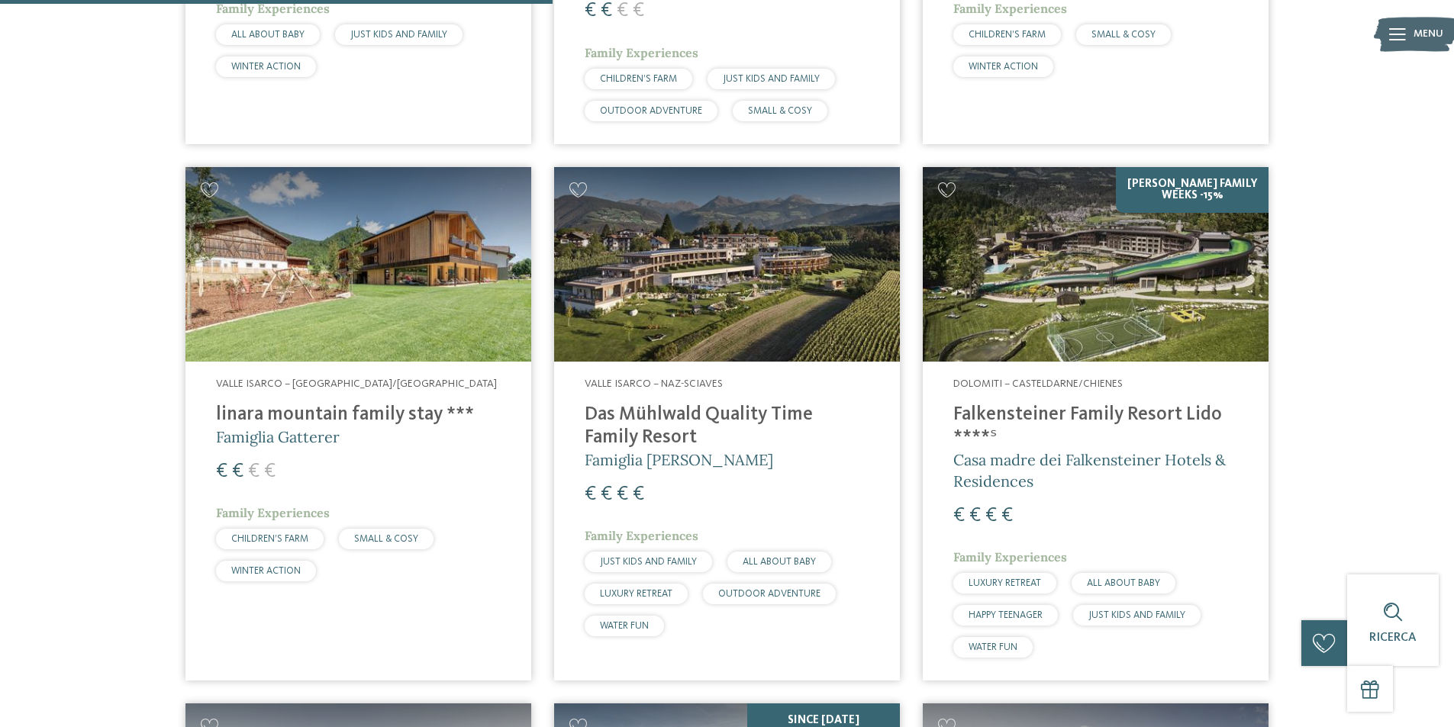
click at [688, 230] on img at bounding box center [727, 264] width 346 height 195
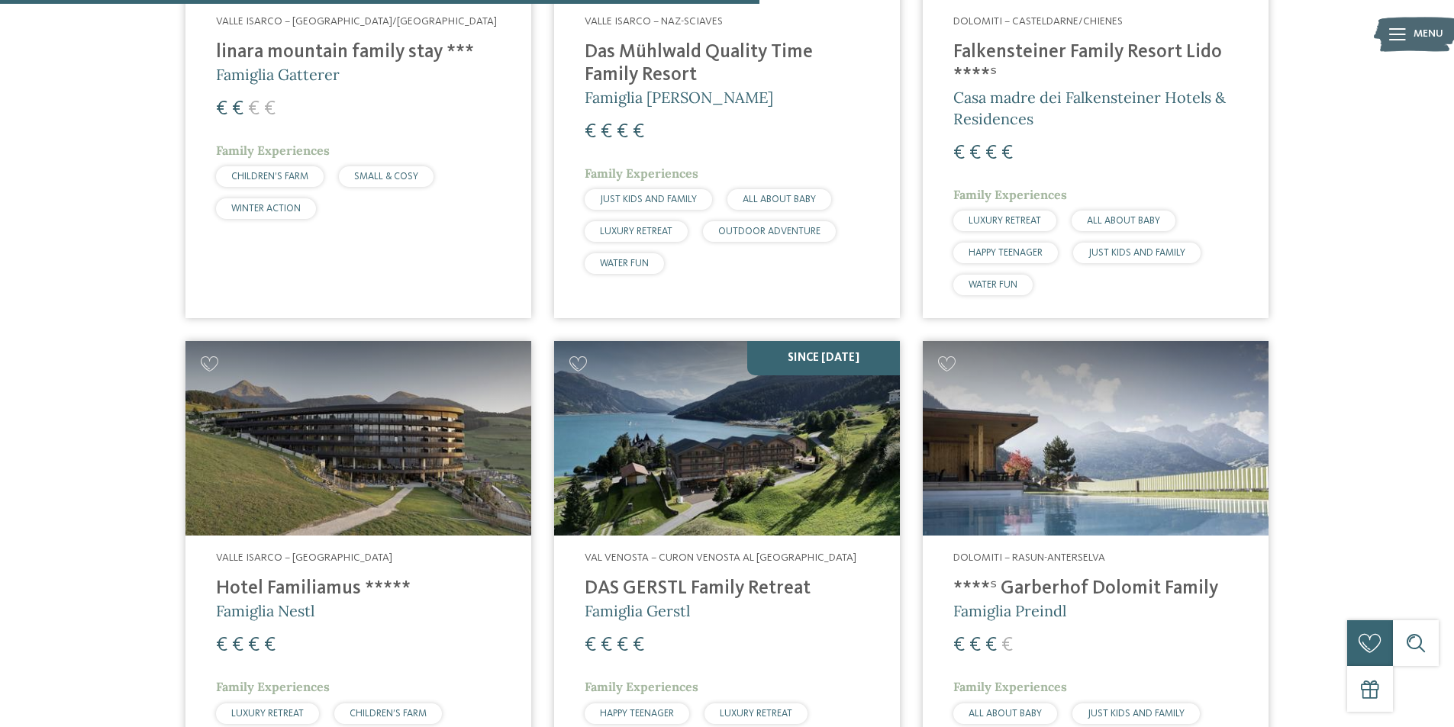
scroll to position [2027, 0]
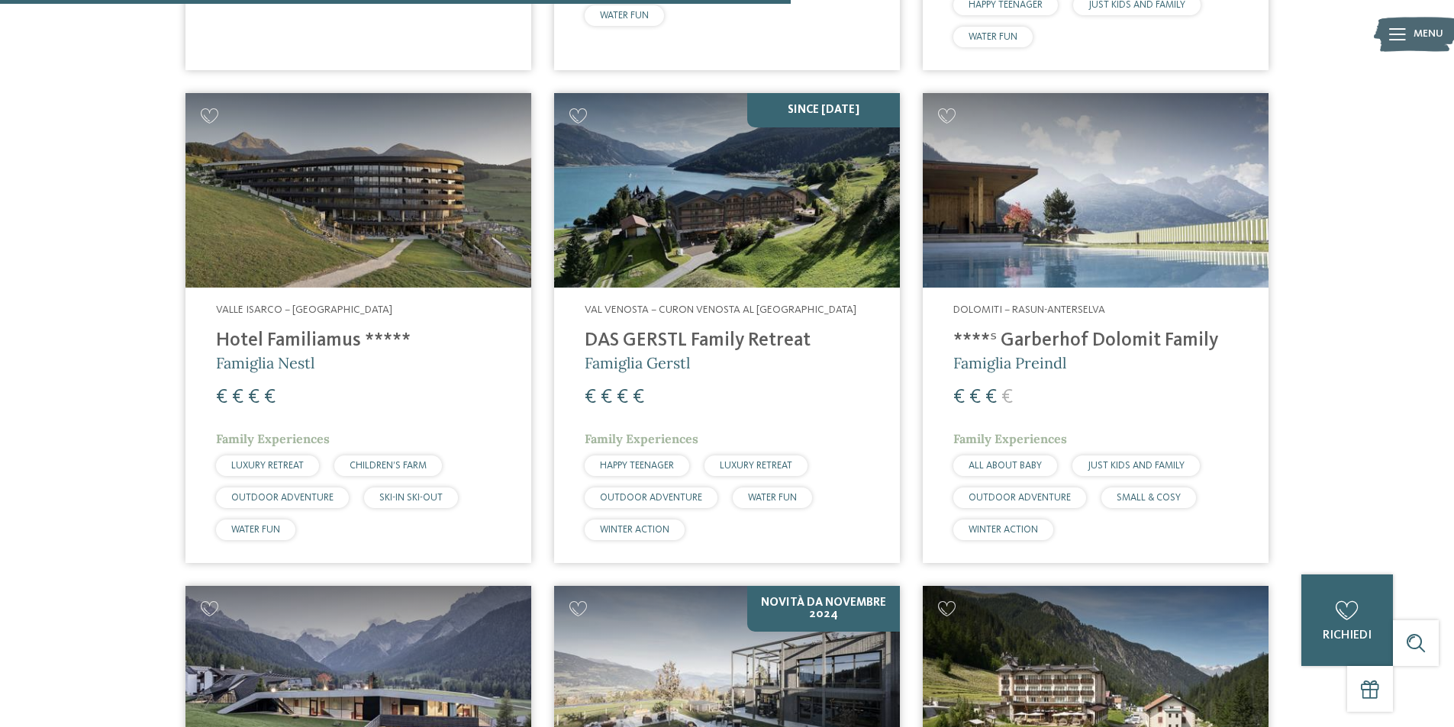
click at [303, 151] on img at bounding box center [358, 190] width 346 height 195
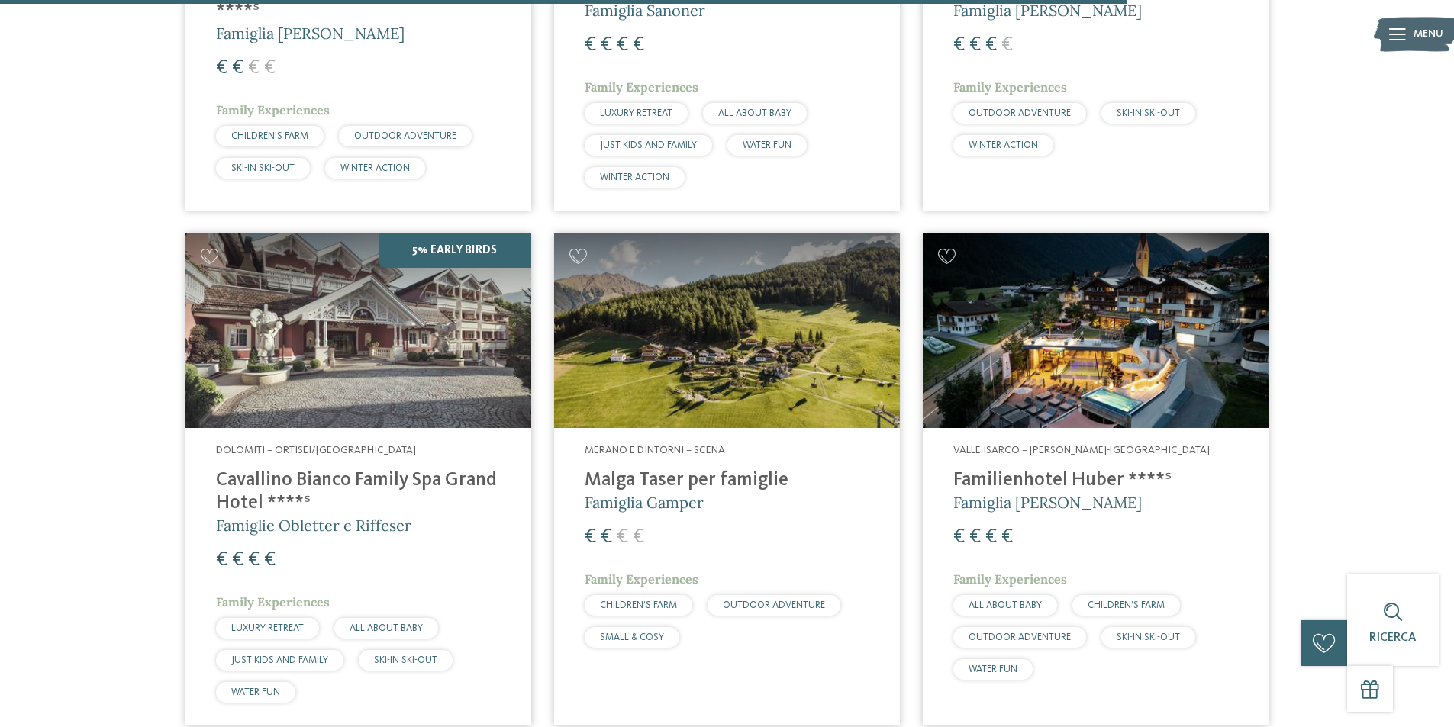
scroll to position [2867, 0]
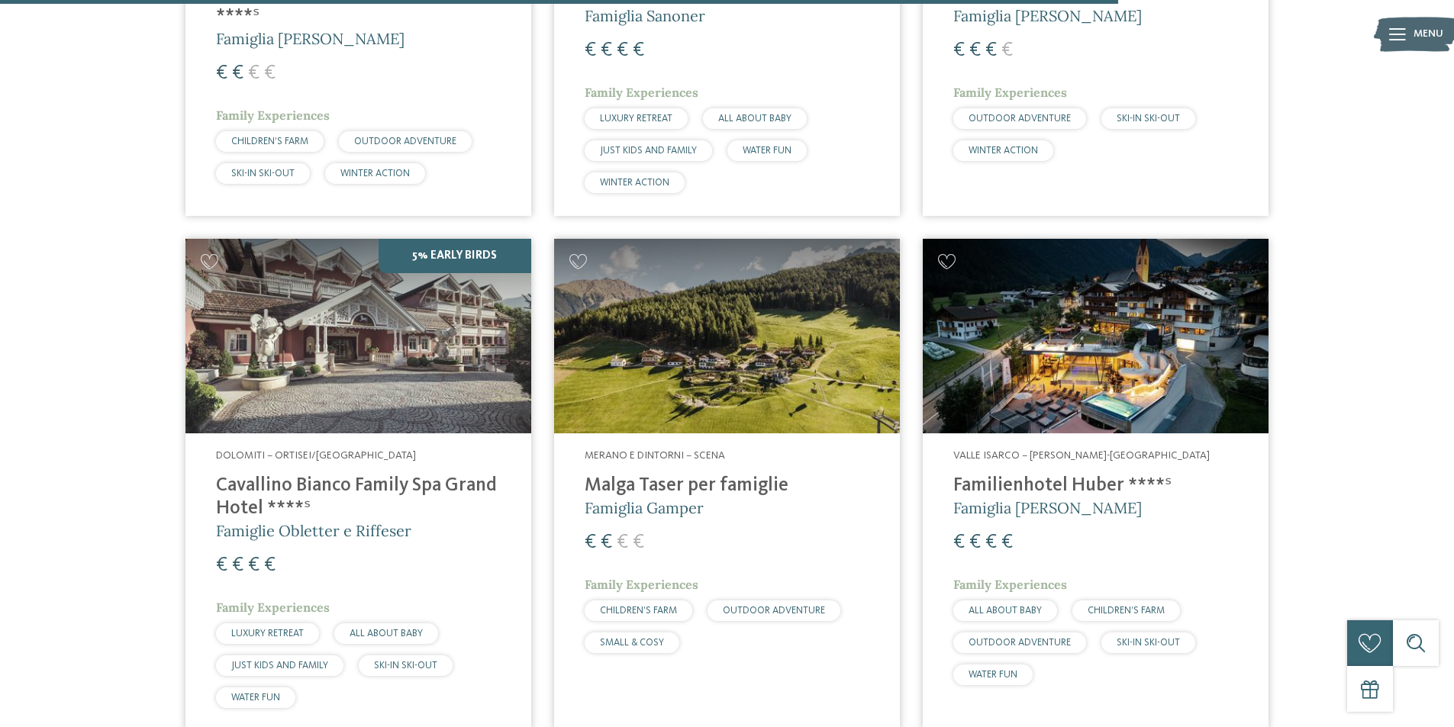
click at [979, 475] on h4 "Familienhotel Huber ****ˢ" at bounding box center [1095, 486] width 285 height 23
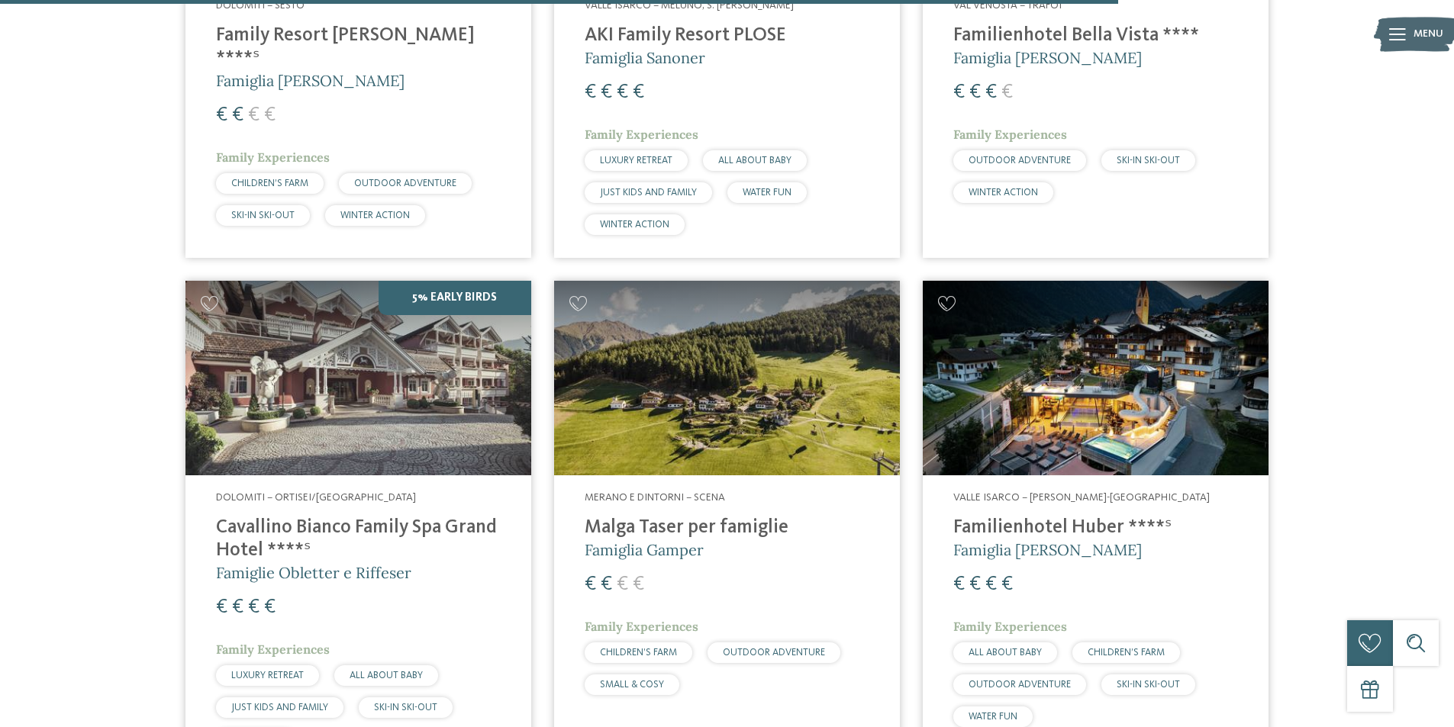
scroll to position [2485, 0]
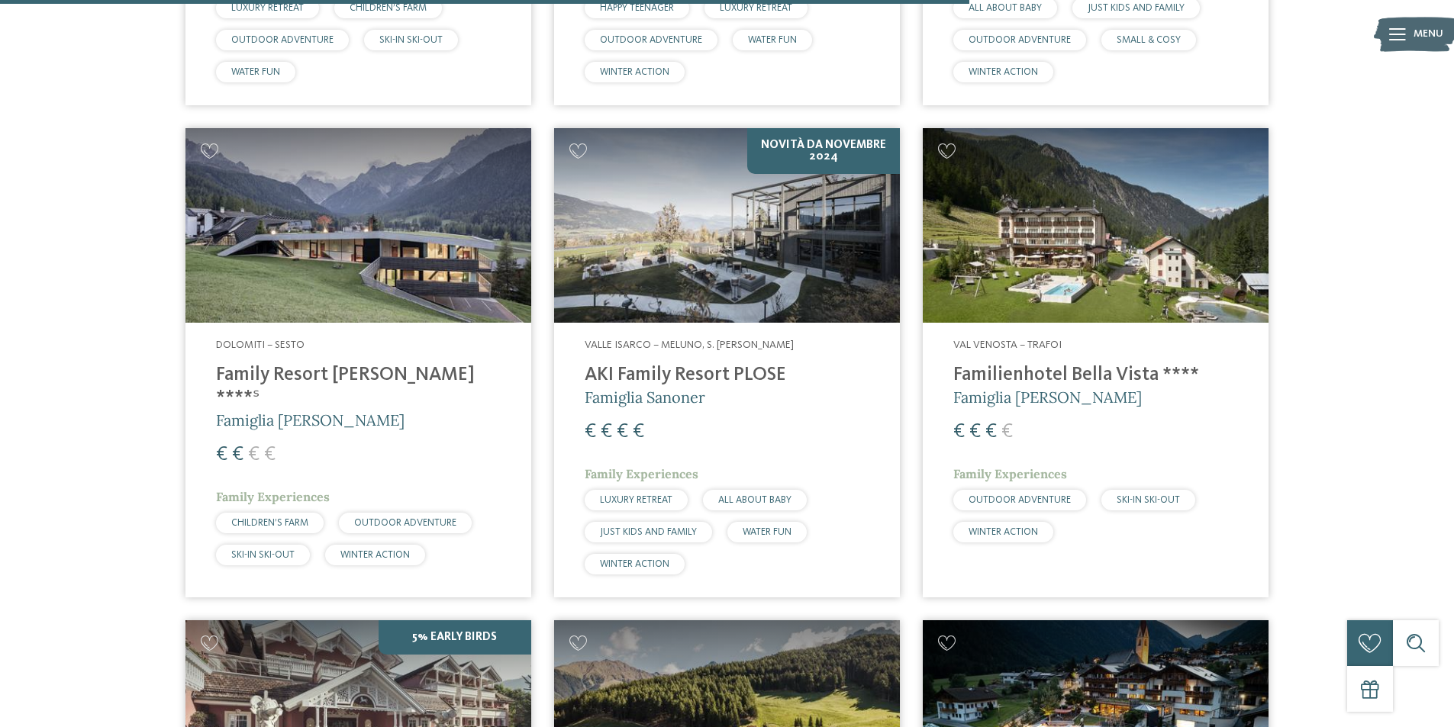
click at [743, 238] on img at bounding box center [727, 225] width 346 height 195
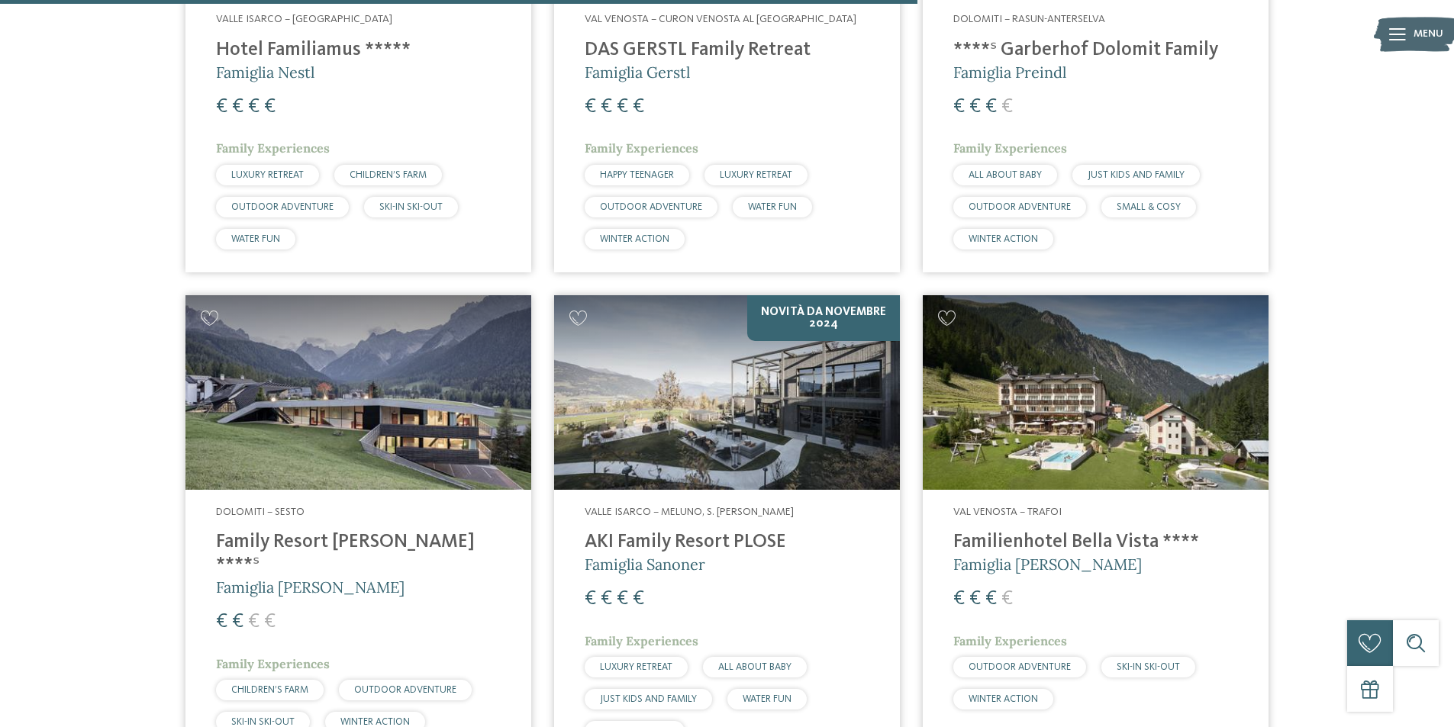
scroll to position [2256, 0]
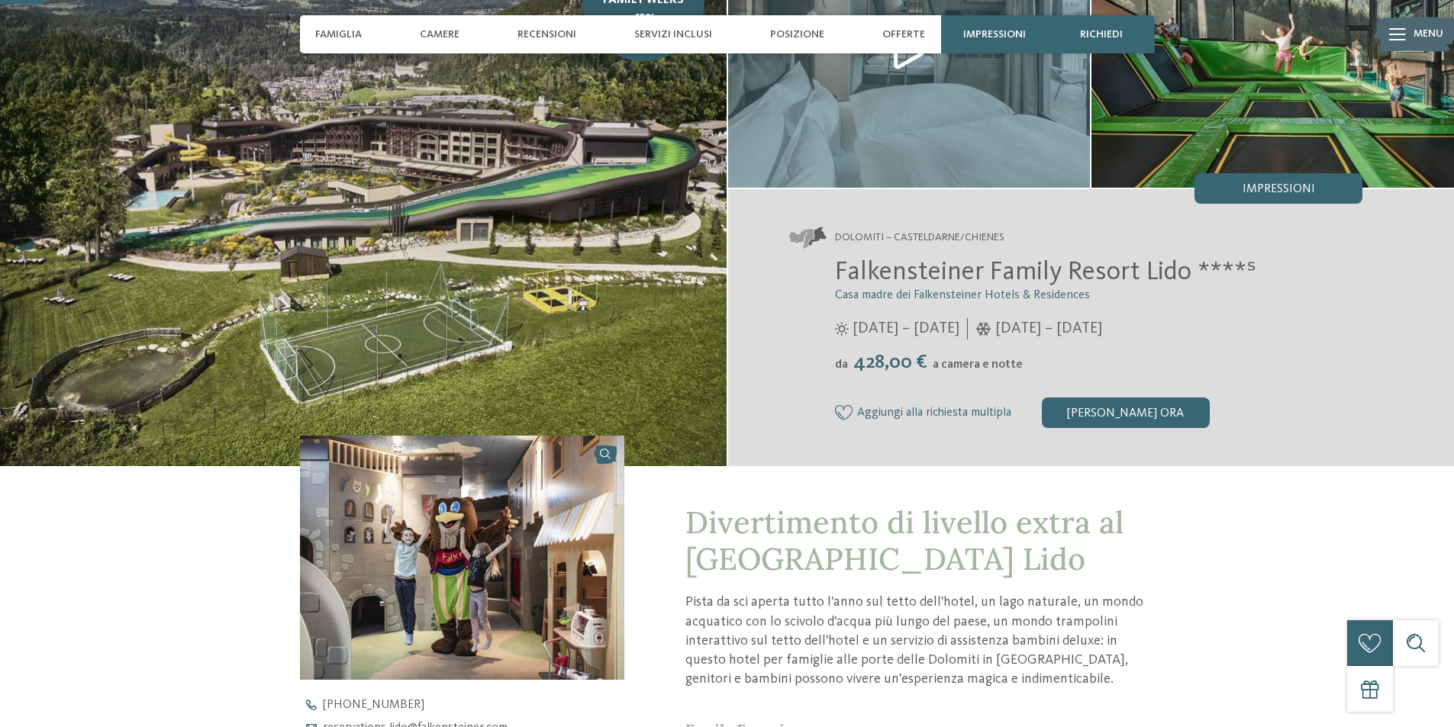
scroll to position [153, 0]
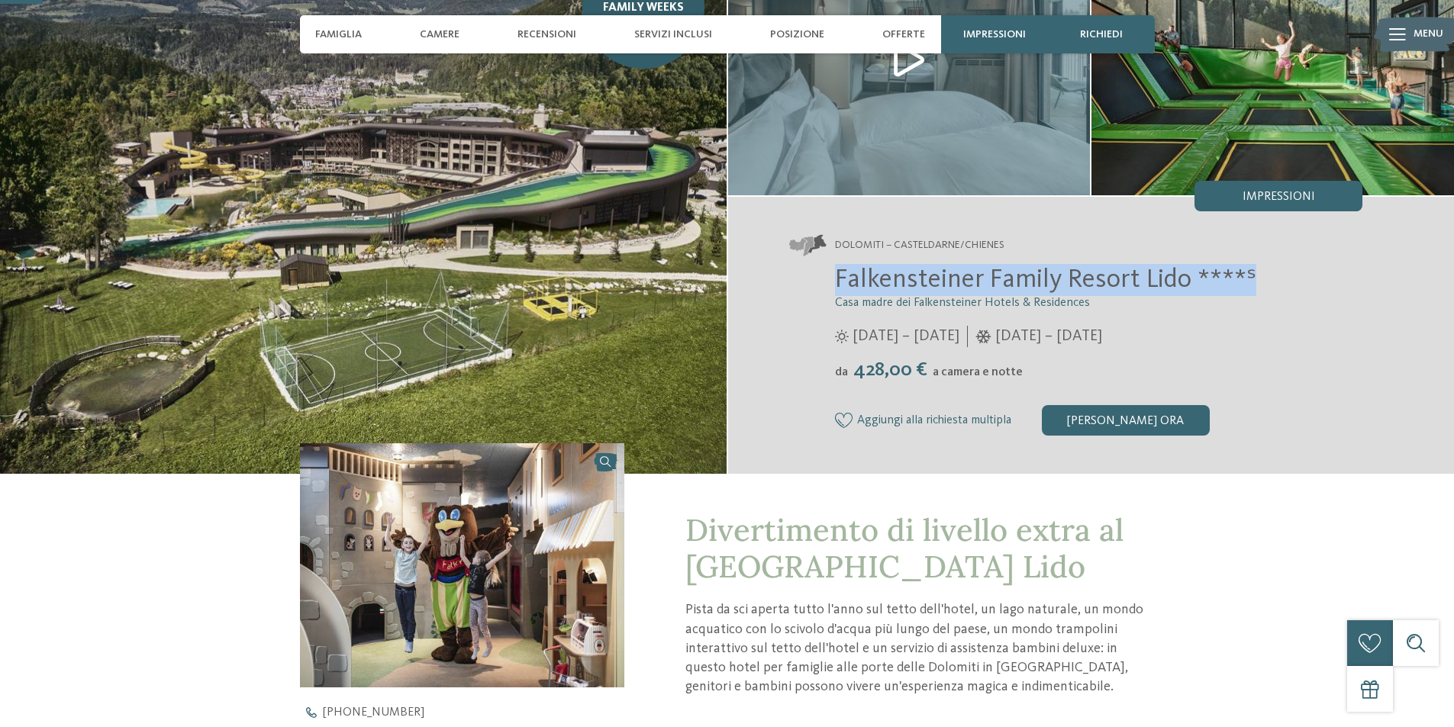
drag, startPoint x: 1261, startPoint y: 282, endPoint x: 837, endPoint y: 272, distance: 424.5
click at [837, 272] on h2 "Falkensteiner Family Resort Lido ****ˢ" at bounding box center [1099, 280] width 528 height 32
copy span "Falkensteiner Family Resort Lido ****ˢ"
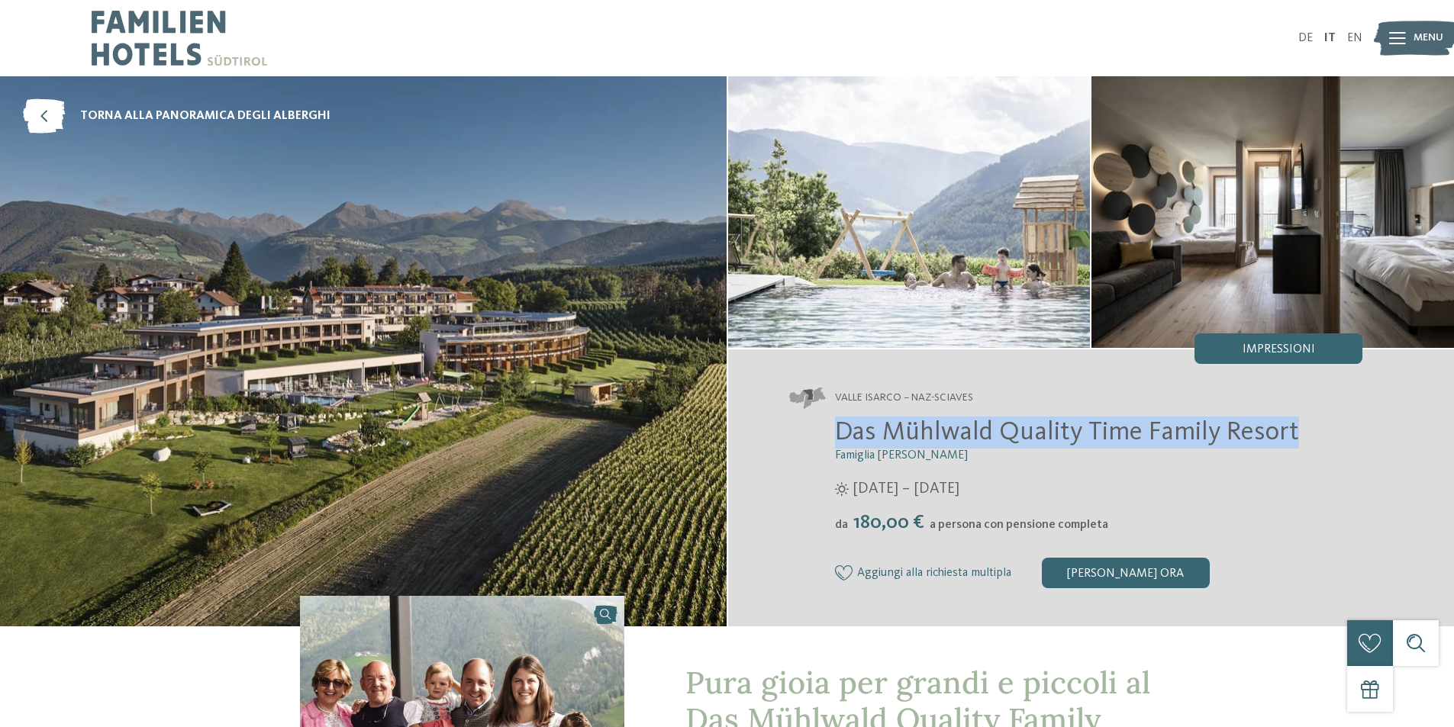
drag, startPoint x: 838, startPoint y: 428, endPoint x: 1304, endPoint y: 421, distance: 466.4
click at [1308, 421] on h2 "Das Mühlwald Quality Time Family Resort" at bounding box center [1099, 433] width 528 height 32
copy span "Das Mühlwald Quality Time Family Resort"
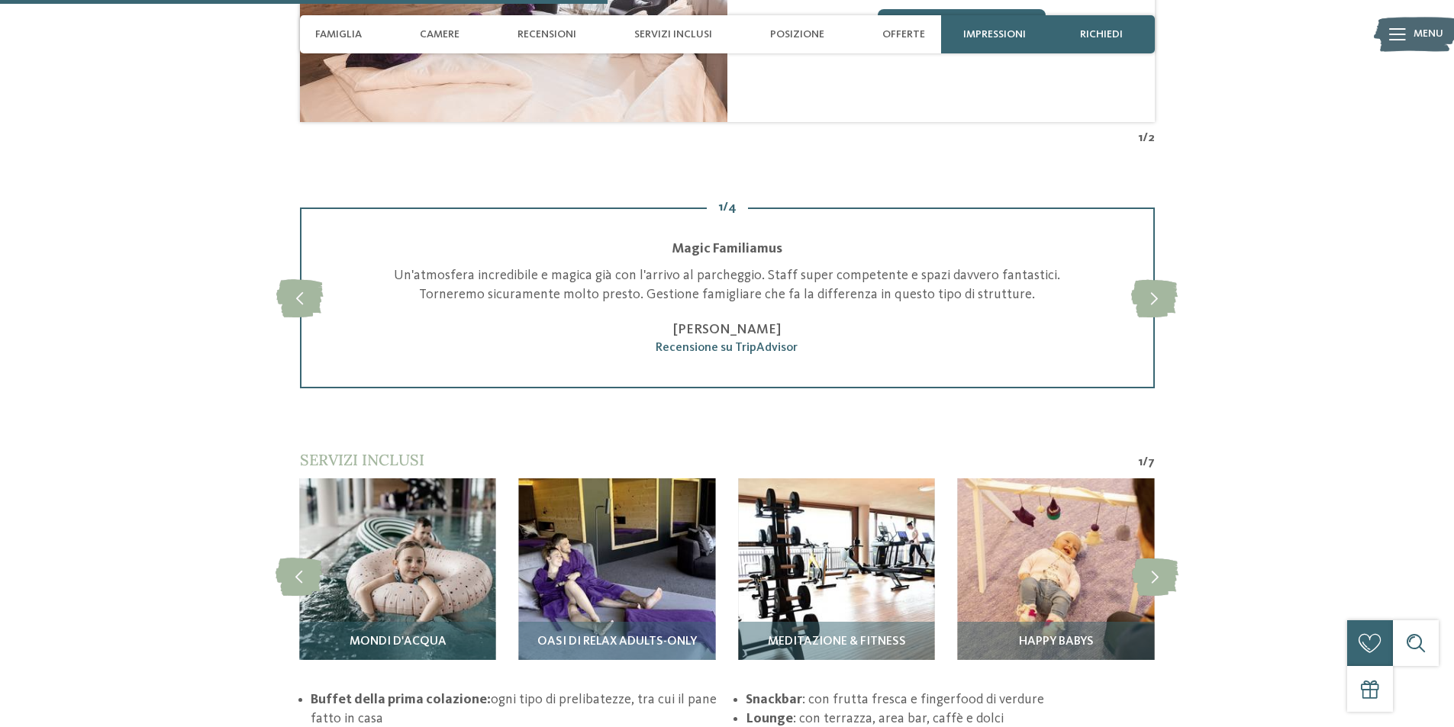
scroll to position [2290, 0]
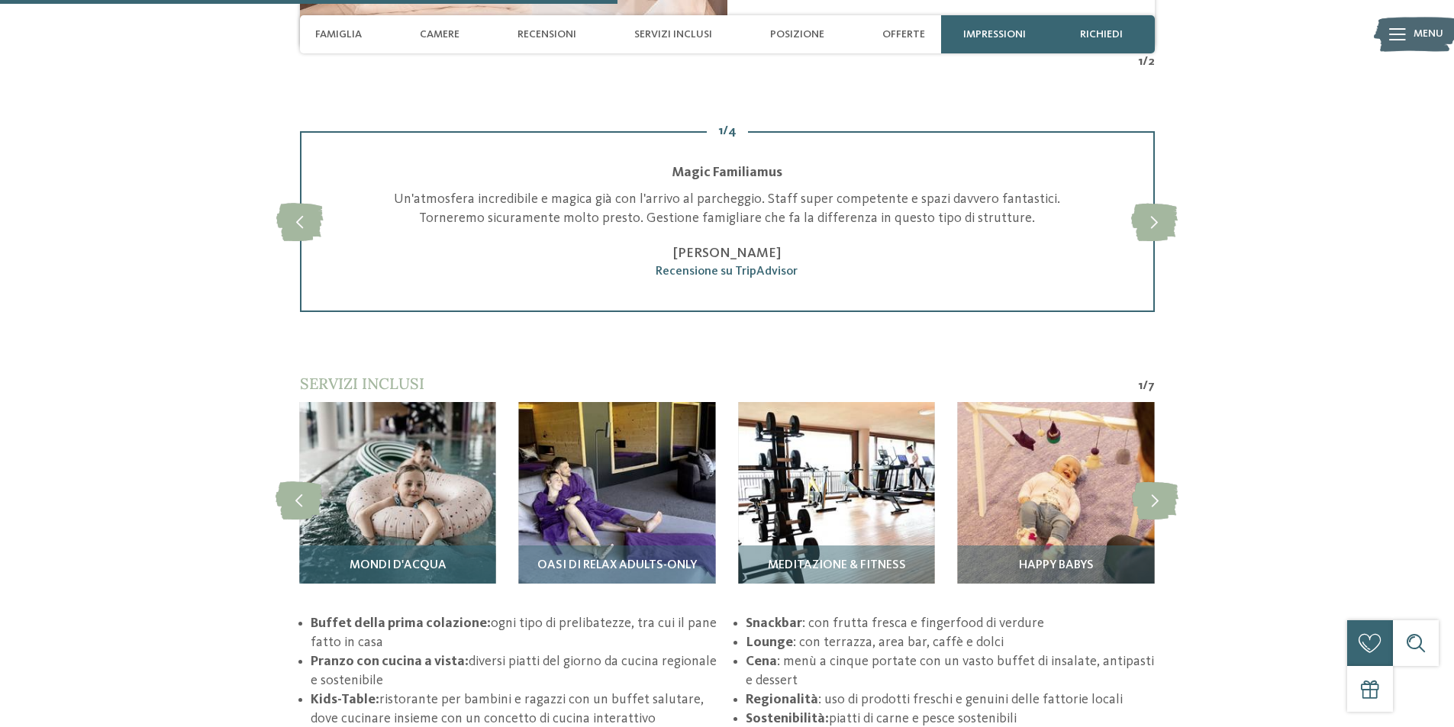
click at [418, 505] on img at bounding box center [397, 500] width 196 height 196
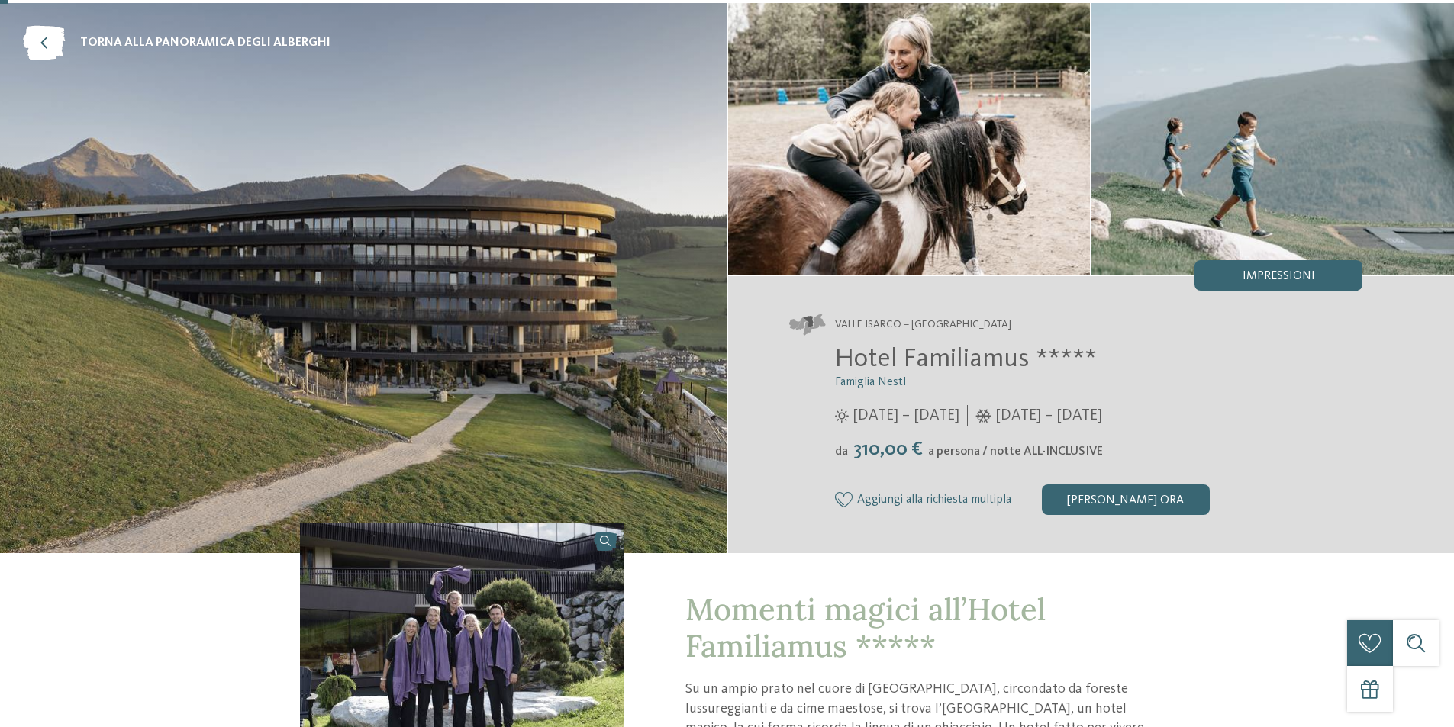
scroll to position [0, 0]
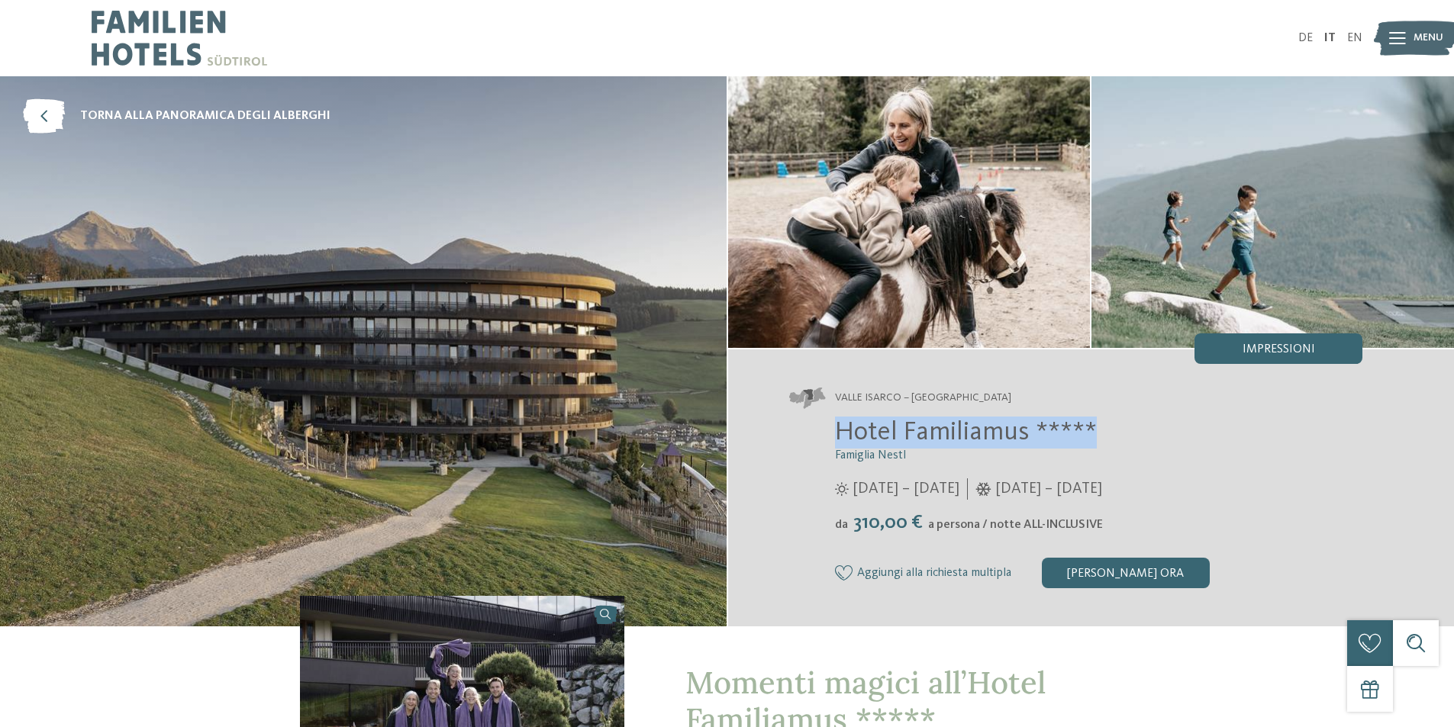
drag, startPoint x: 840, startPoint y: 426, endPoint x: 1098, endPoint y: 436, distance: 258.2
click at [1098, 436] on h2 "Hotel Familiamus *****" at bounding box center [1099, 433] width 528 height 32
copy span "Hotel Familiamus *****"
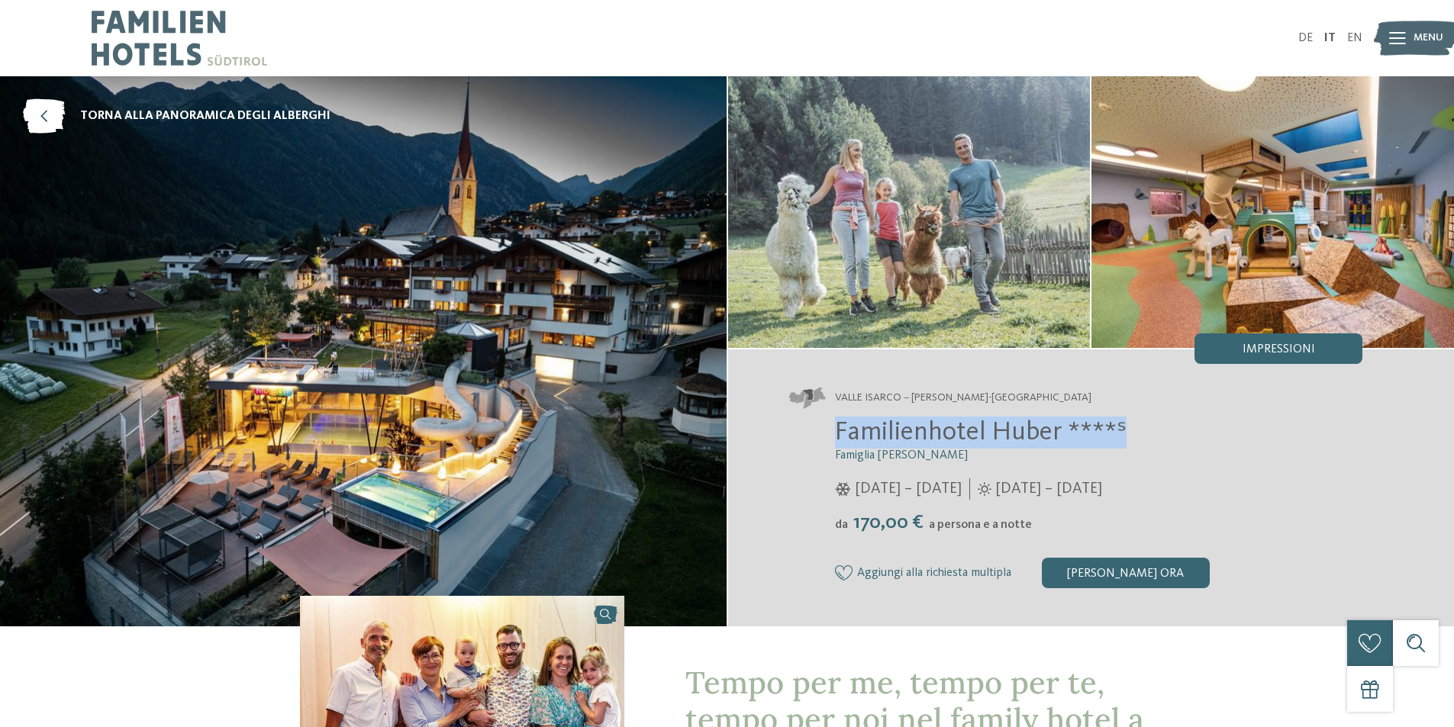
drag, startPoint x: 834, startPoint y: 428, endPoint x: 1140, endPoint y: 433, distance: 305.3
click at [1140, 433] on h2 "Familienhotel Huber ****ˢ" at bounding box center [1099, 433] width 528 height 32
copy span "Familienhotel Huber ****ˢ"
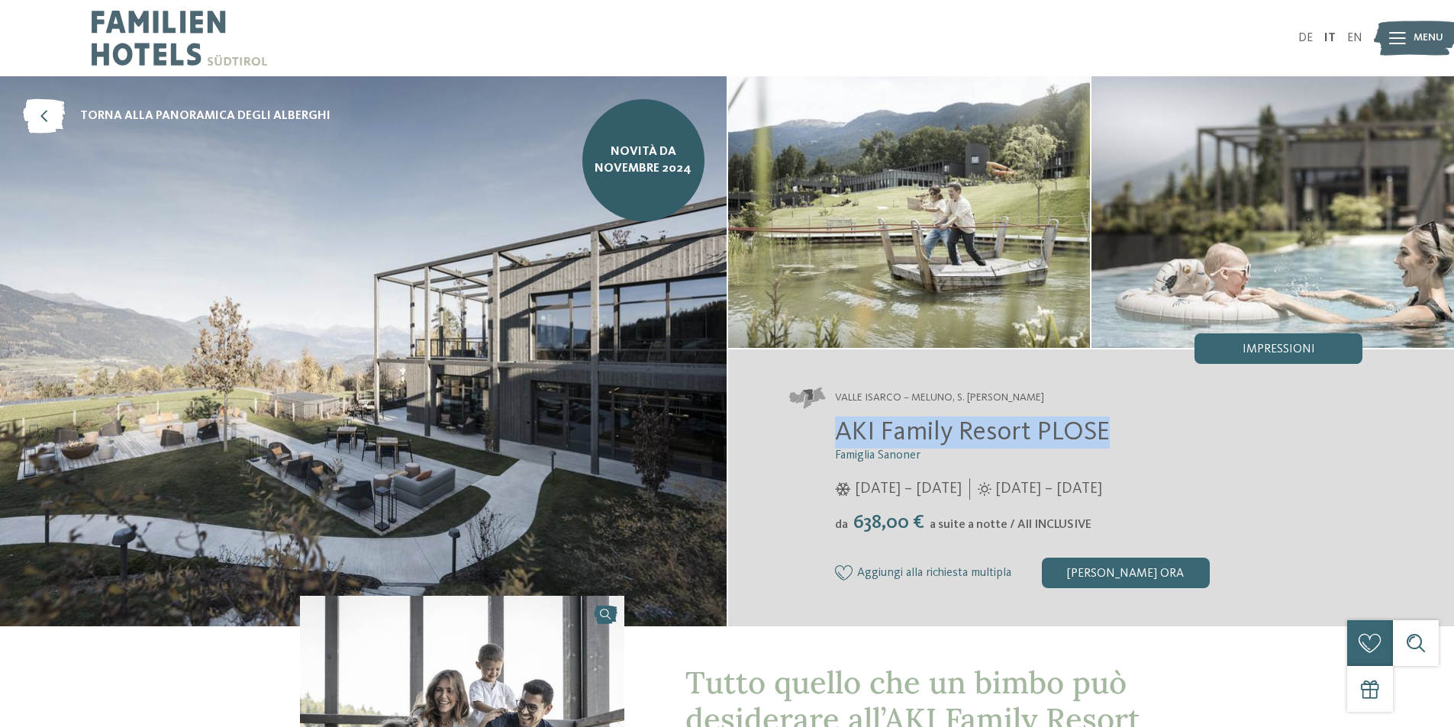
drag, startPoint x: 834, startPoint y: 421, endPoint x: 1158, endPoint y: 433, distance: 323.8
click at [1158, 433] on h2 "AKI Family Resort PLOSE" at bounding box center [1099, 433] width 528 height 32
copy span "AKI Family Resort PLOSE"
